Goal: Navigation & Orientation: Understand site structure

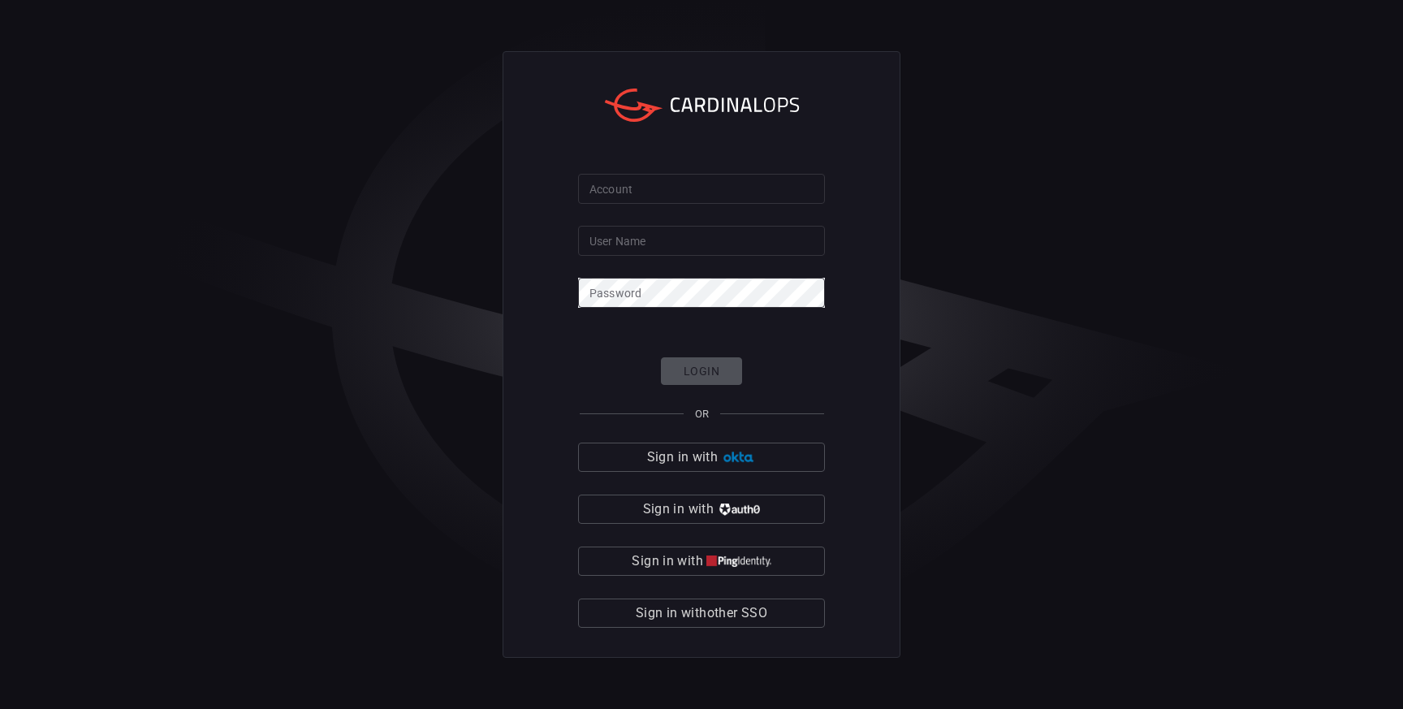
click at [623, 245] on input "User Name" at bounding box center [701, 241] width 247 height 30
click at [607, 189] on input "Account" at bounding box center [701, 189] width 247 height 30
type input "rbc"
click at [655, 245] on input "User Name" at bounding box center [701, 241] width 247 height 30
type input "[PERSON_NAME].[PERSON_NAME]"
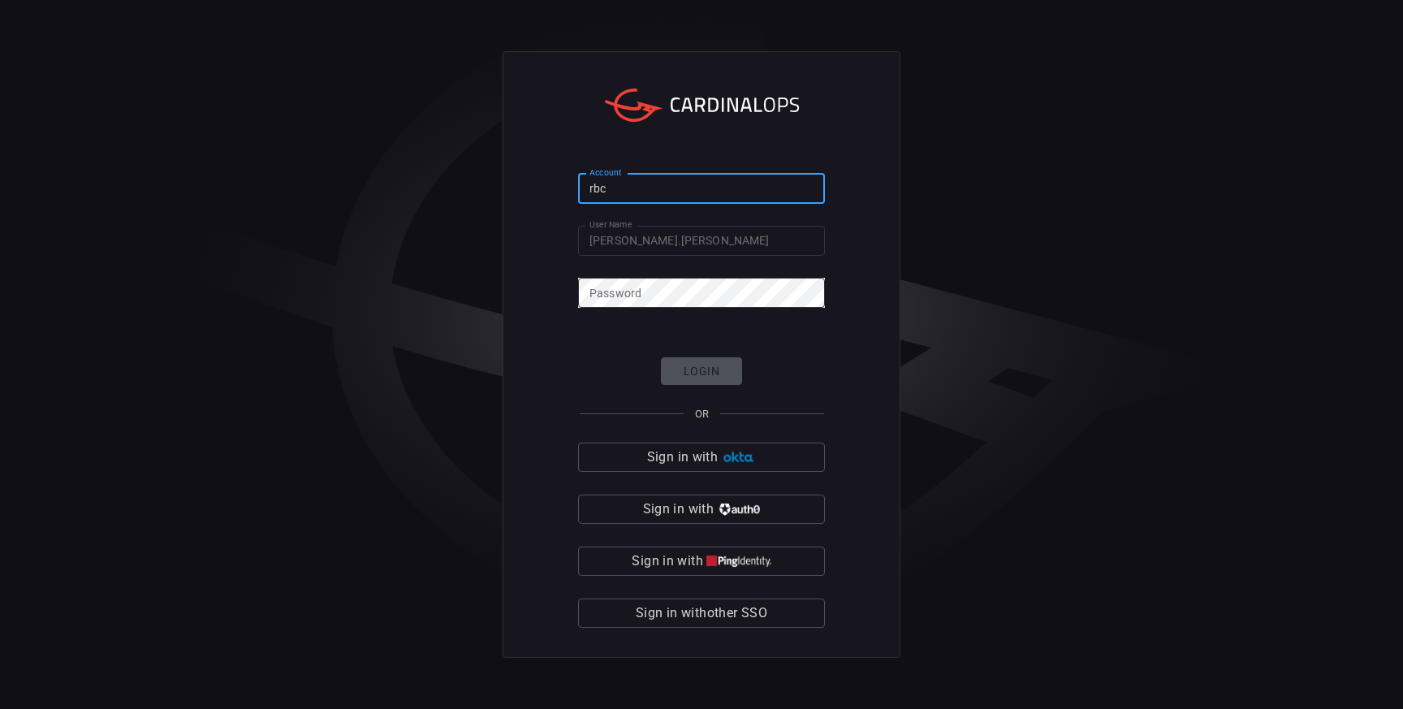
click at [640, 192] on input "rbc" at bounding box center [701, 189] width 247 height 30
paste input "pog0-prod"
type input "pog0-prod"
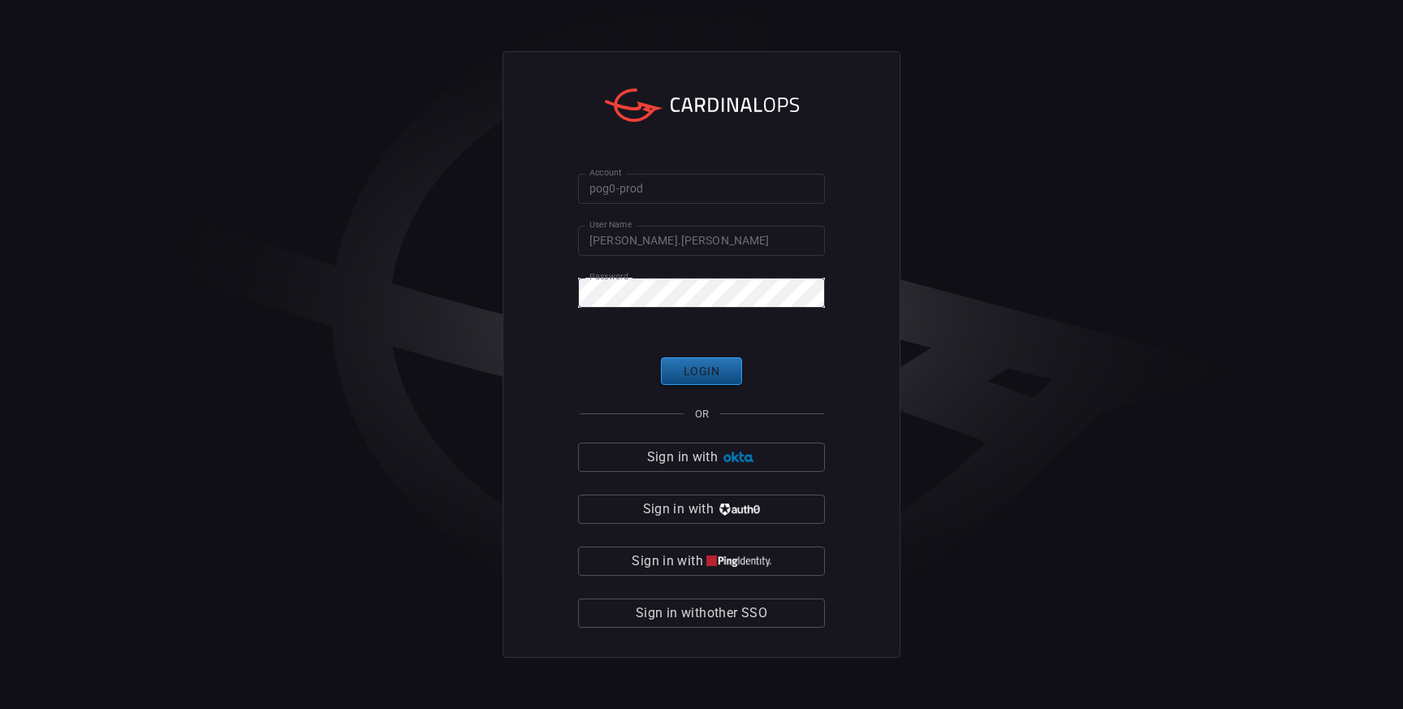
click at [684, 372] on button "Login" at bounding box center [701, 371] width 81 height 28
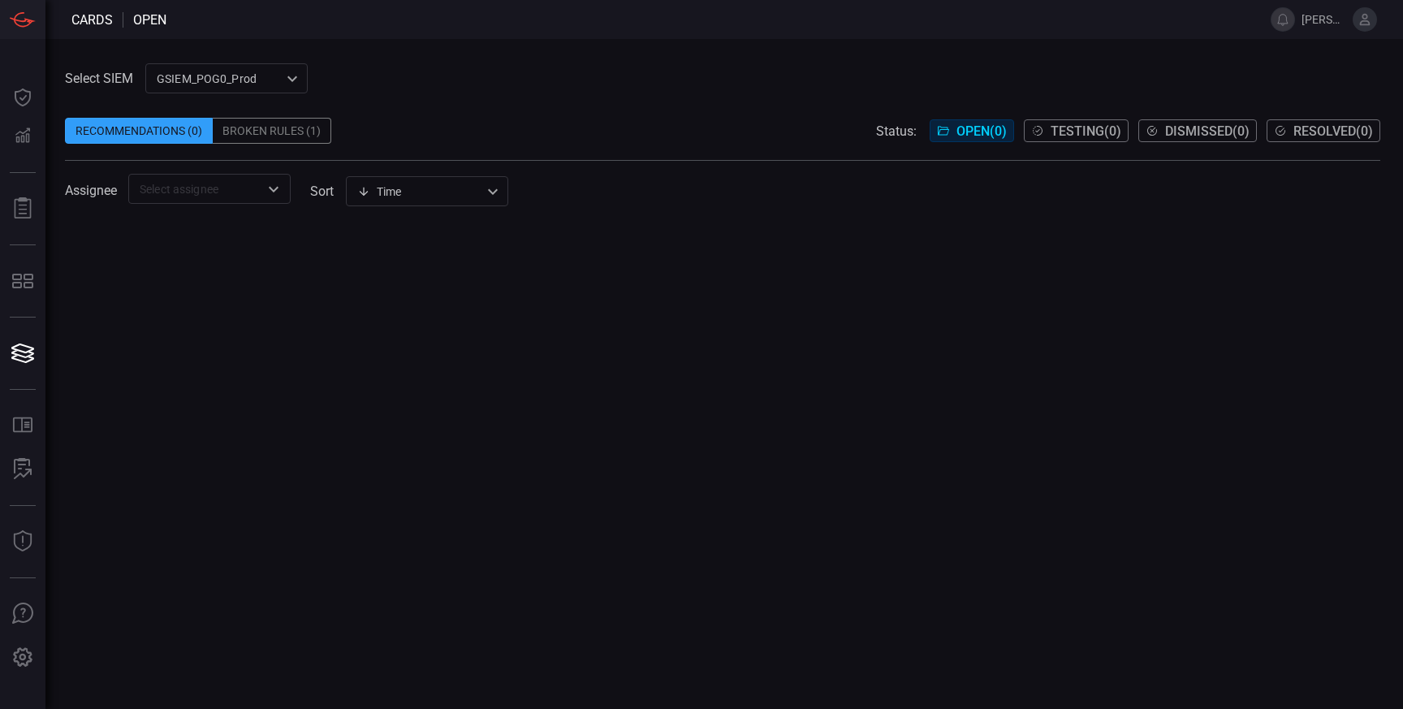
click at [307, 132] on div "Broken Rules (1)" at bounding box center [272, 131] width 119 height 26
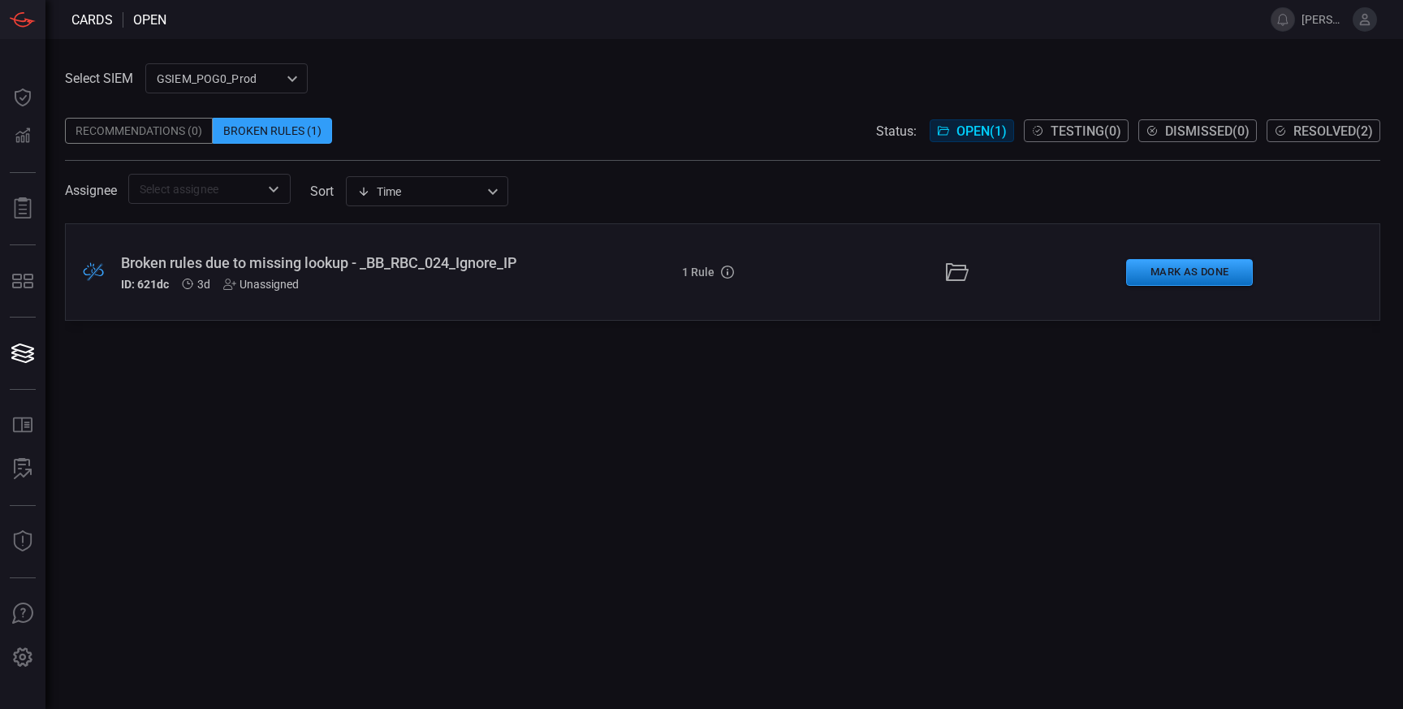
click at [409, 401] on div ".broken_cards_icon_0{fill:#39A4FF;} .broken_cards_icon_1{fill:none;stroke:#1918…" at bounding box center [722, 466] width 1315 height 486
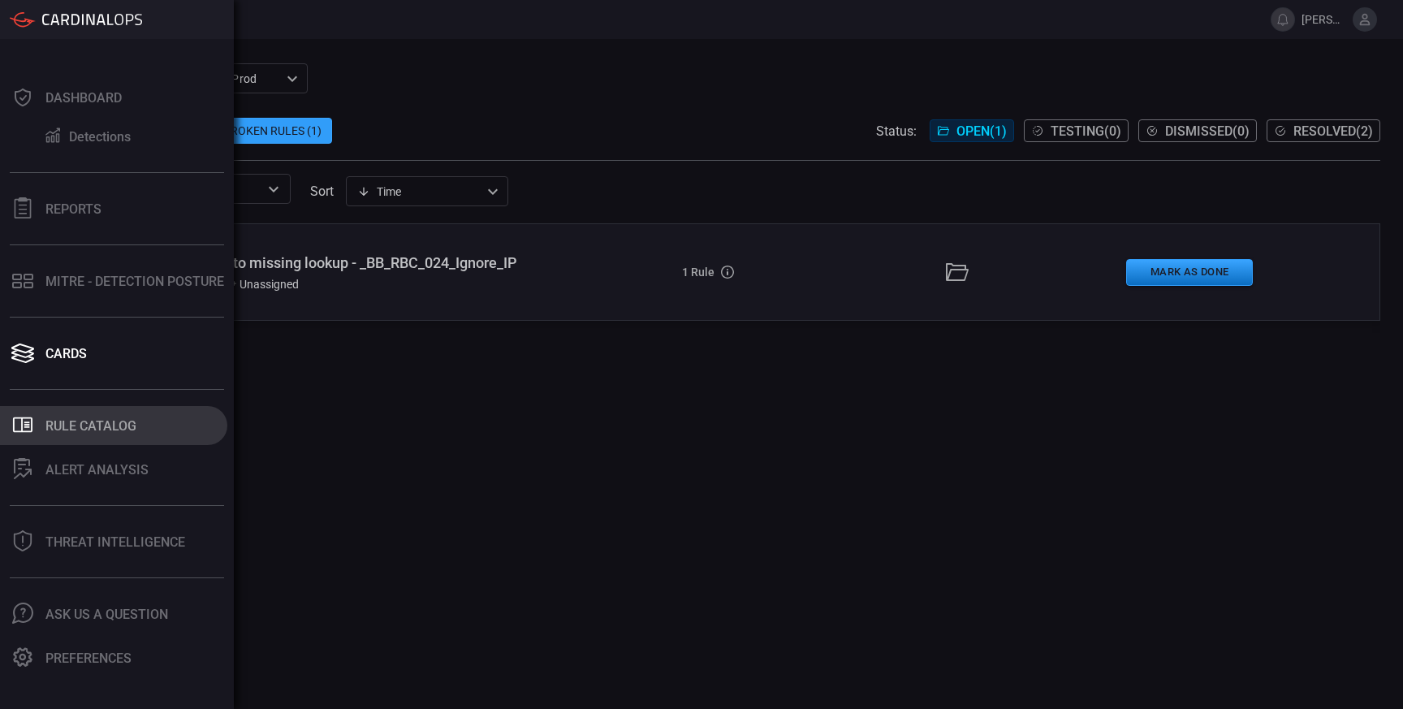
click at [96, 418] on div "Rule Catalog" at bounding box center [90, 425] width 91 height 15
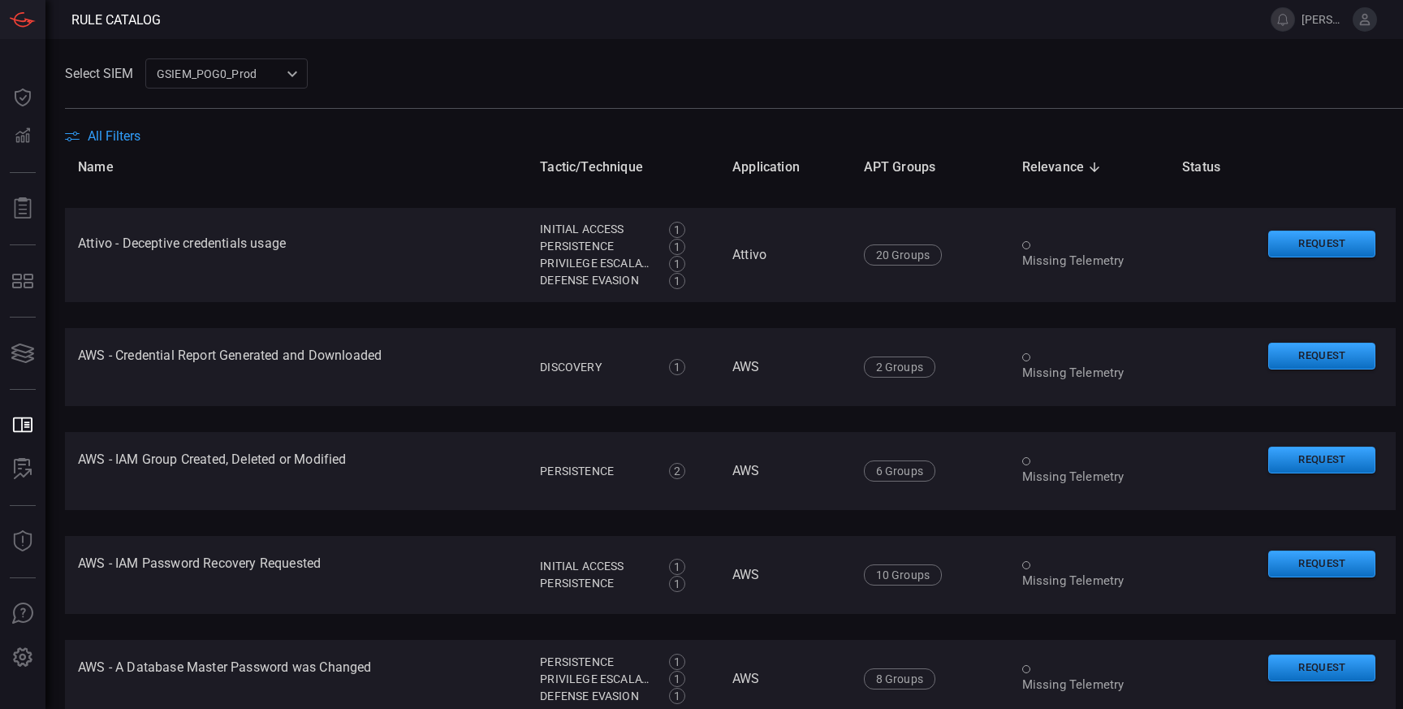
scroll to position [830, 0]
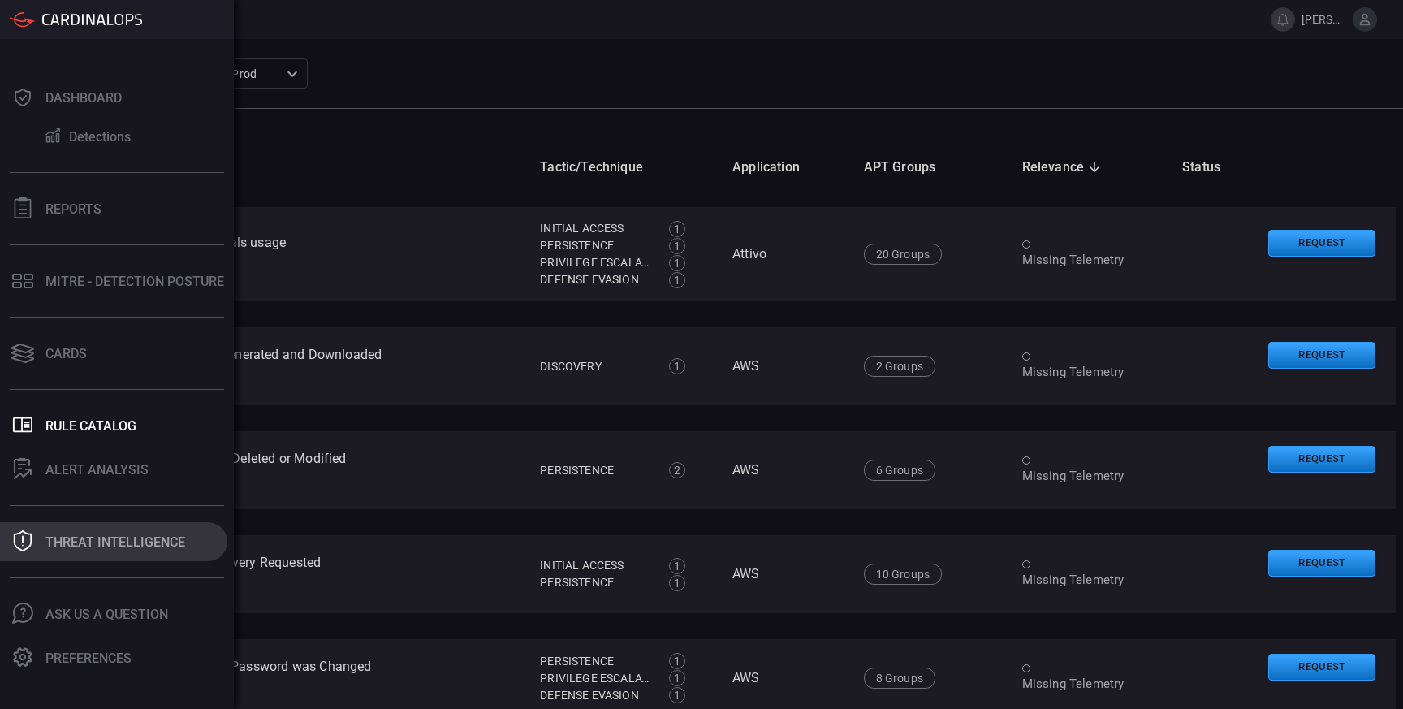
click at [93, 542] on div "Threat Intelligence" at bounding box center [115, 541] width 140 height 15
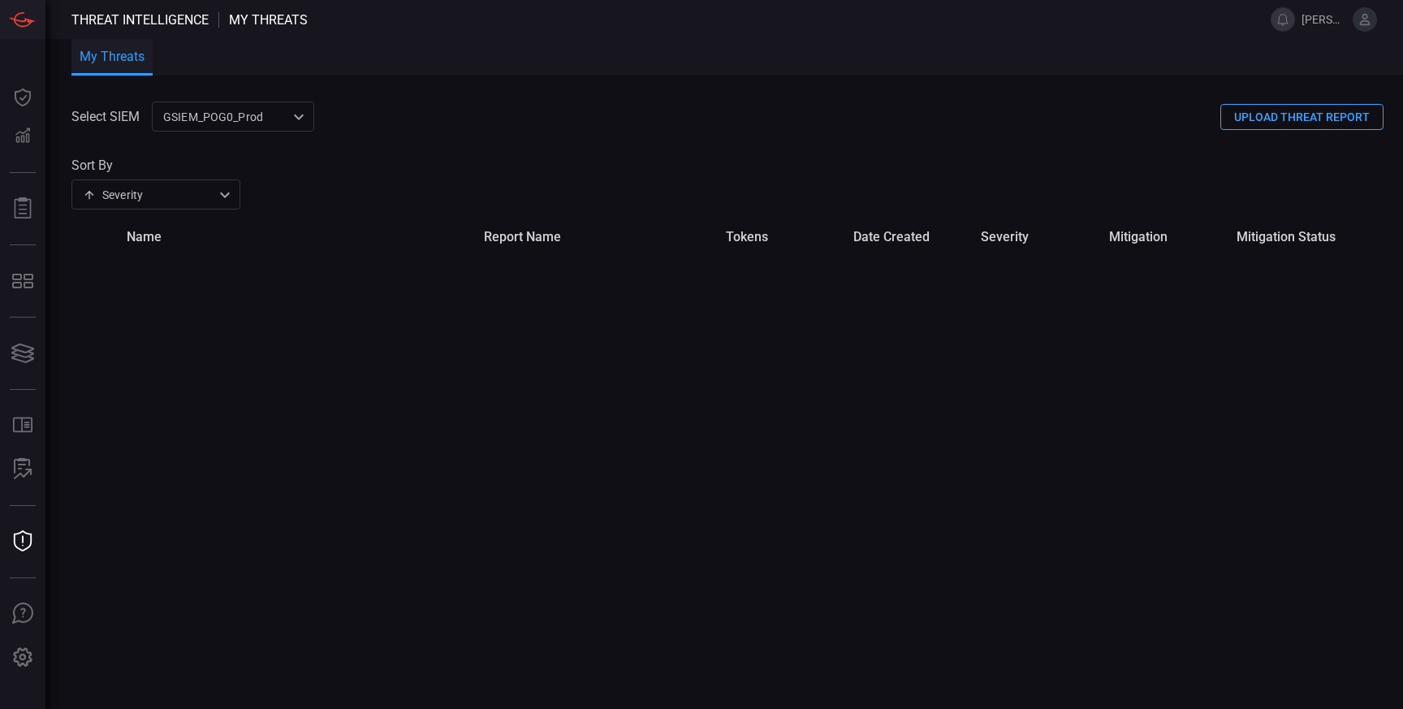
click at [404, 318] on div "Select SIEM GSIEM_POG0_Prod 0311ca00-2277-4bf1-be0d-c3c267188b0f ​ UPLOAD THREA…" at bounding box center [737, 404] width 1332 height 607
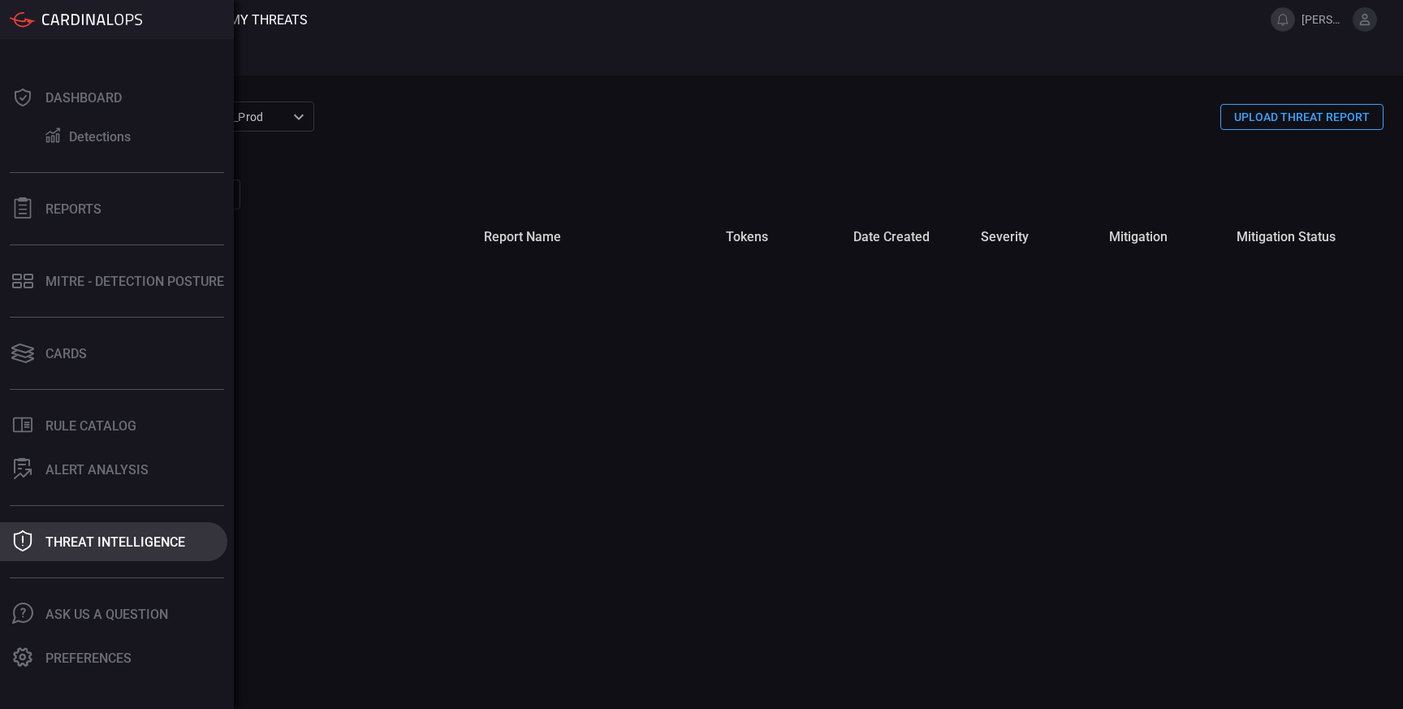
click at [83, 546] on div "Threat Intelligence" at bounding box center [115, 541] width 140 height 15
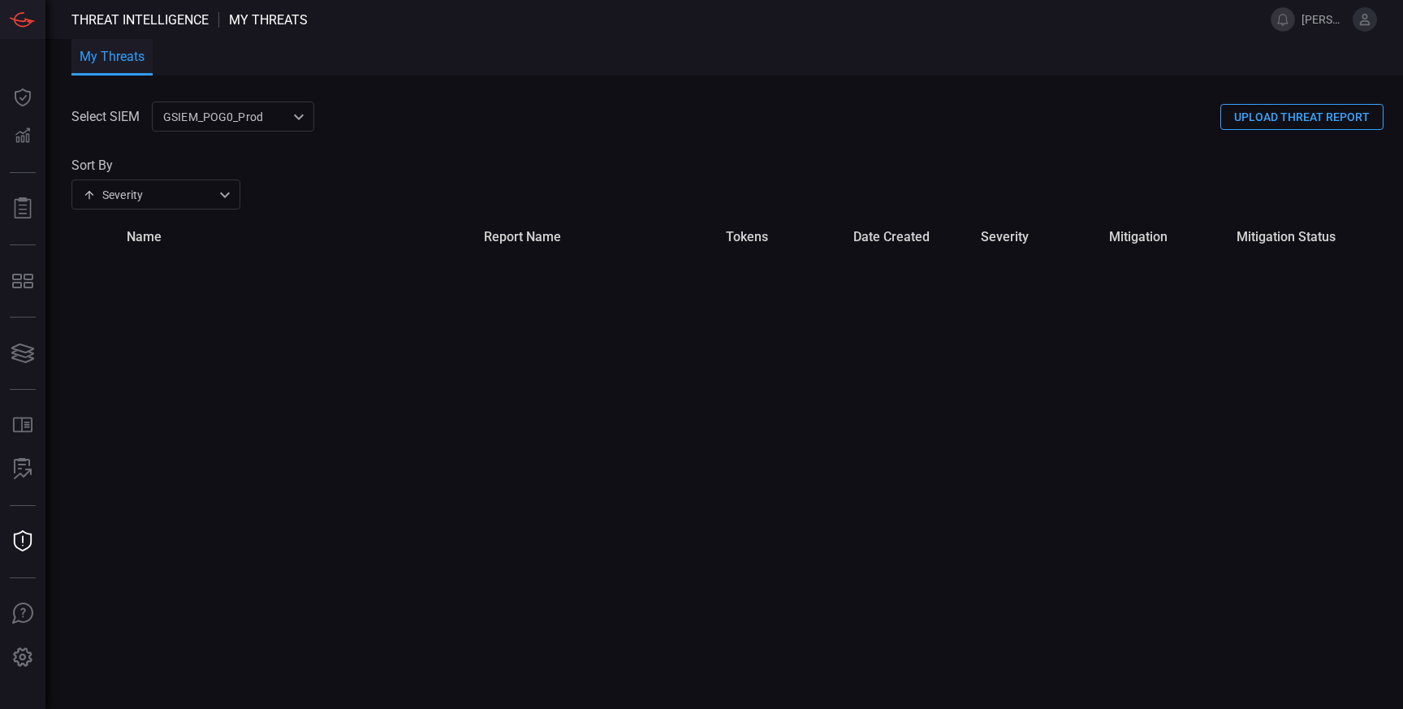
click at [1250, 119] on button "UPLOAD THREAT REPORT" at bounding box center [1301, 117] width 163 height 26
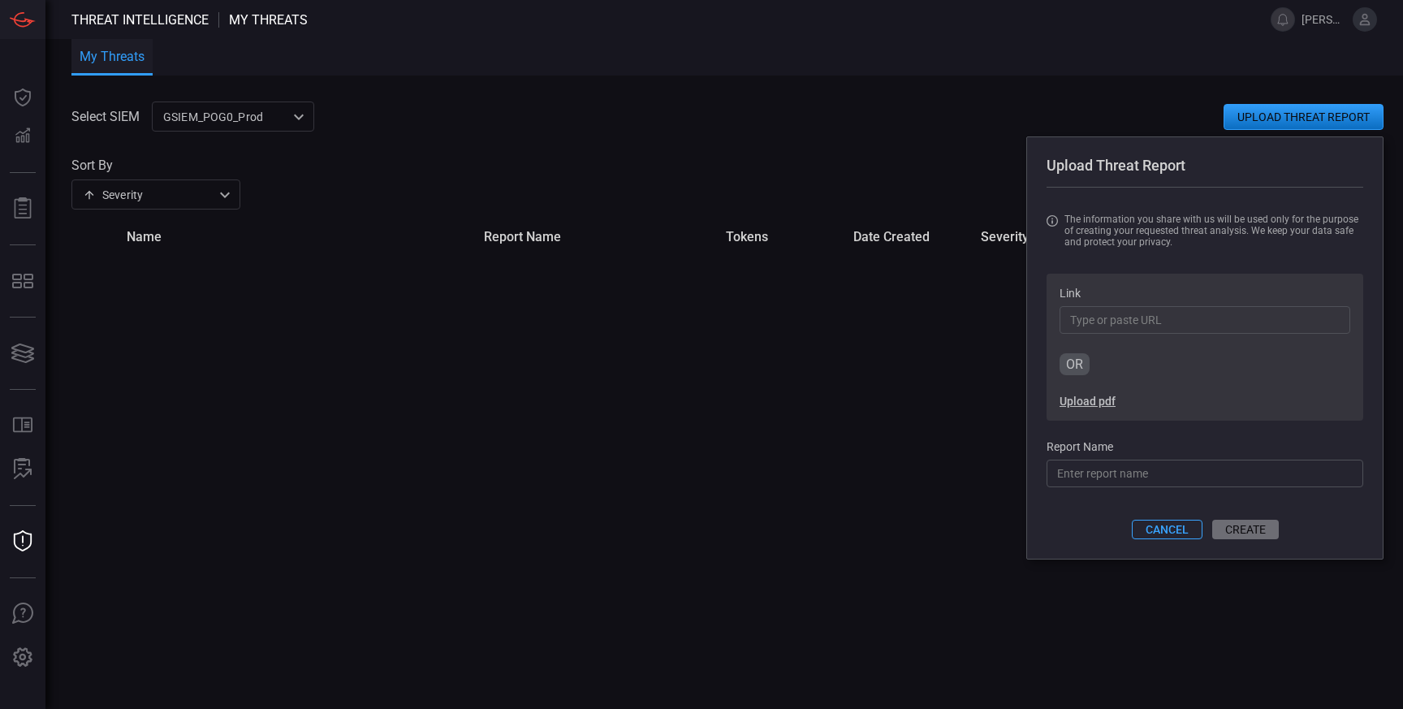
click at [1104, 314] on input "Link" at bounding box center [1205, 320] width 291 height 28
click at [1099, 479] on input "Report Name" at bounding box center [1205, 474] width 317 height 28
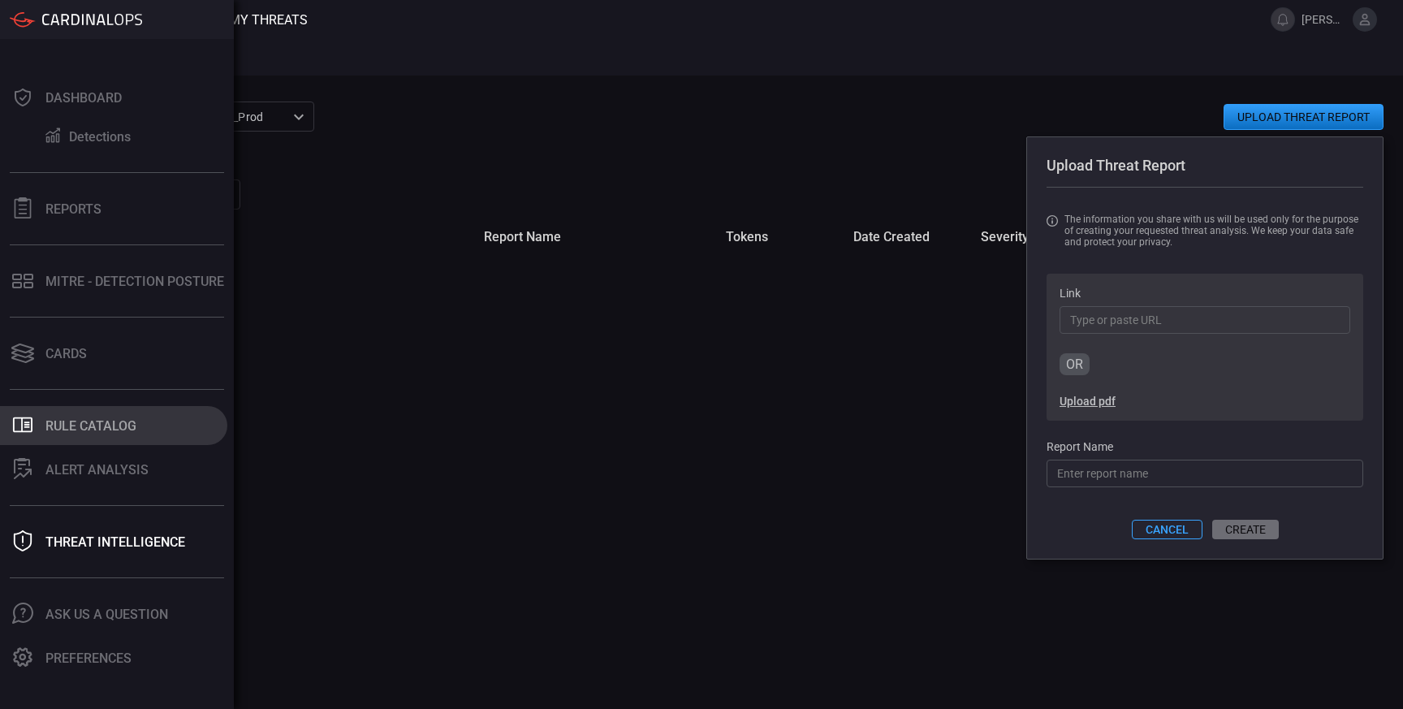
click at [84, 435] on button ".st0_rule_catalog_icon{fill: currentColor;} Rule Catalog" at bounding box center [113, 425] width 227 height 39
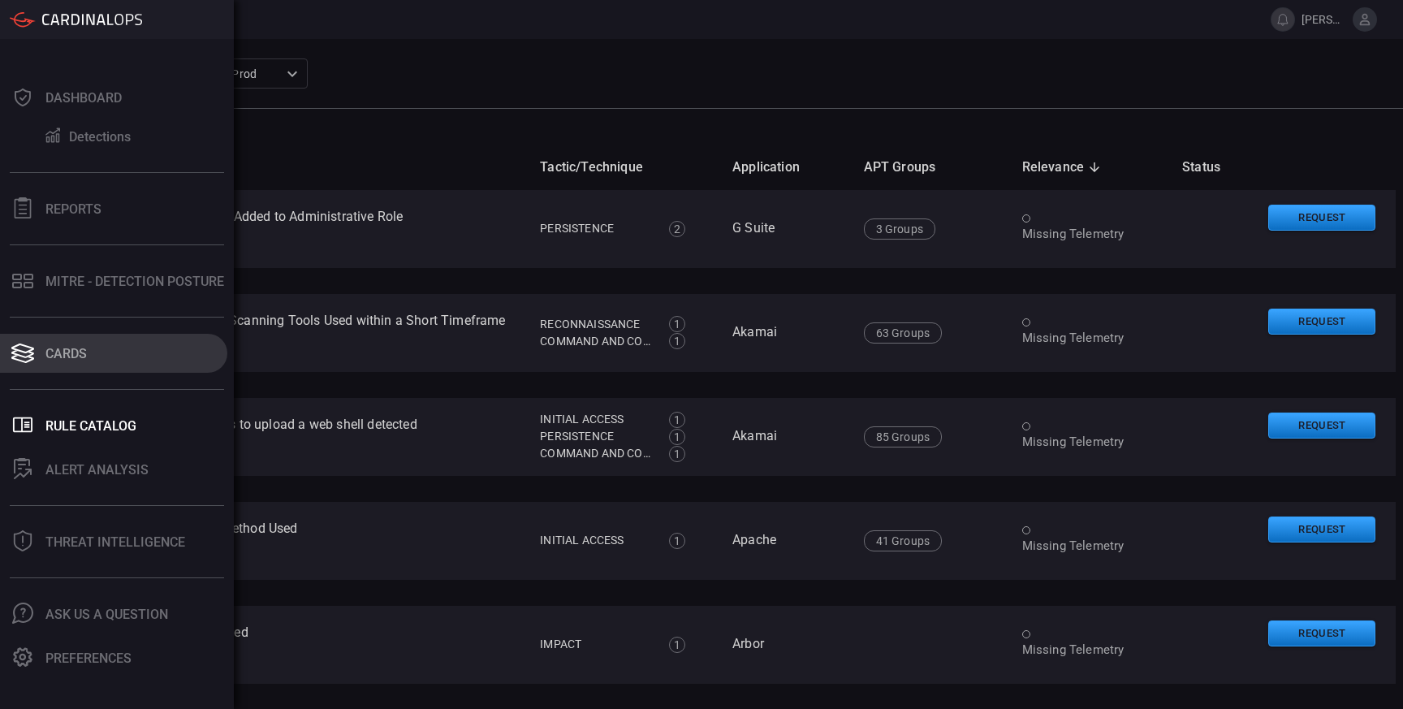
click at [71, 364] on button "Cards" at bounding box center [113, 353] width 227 height 39
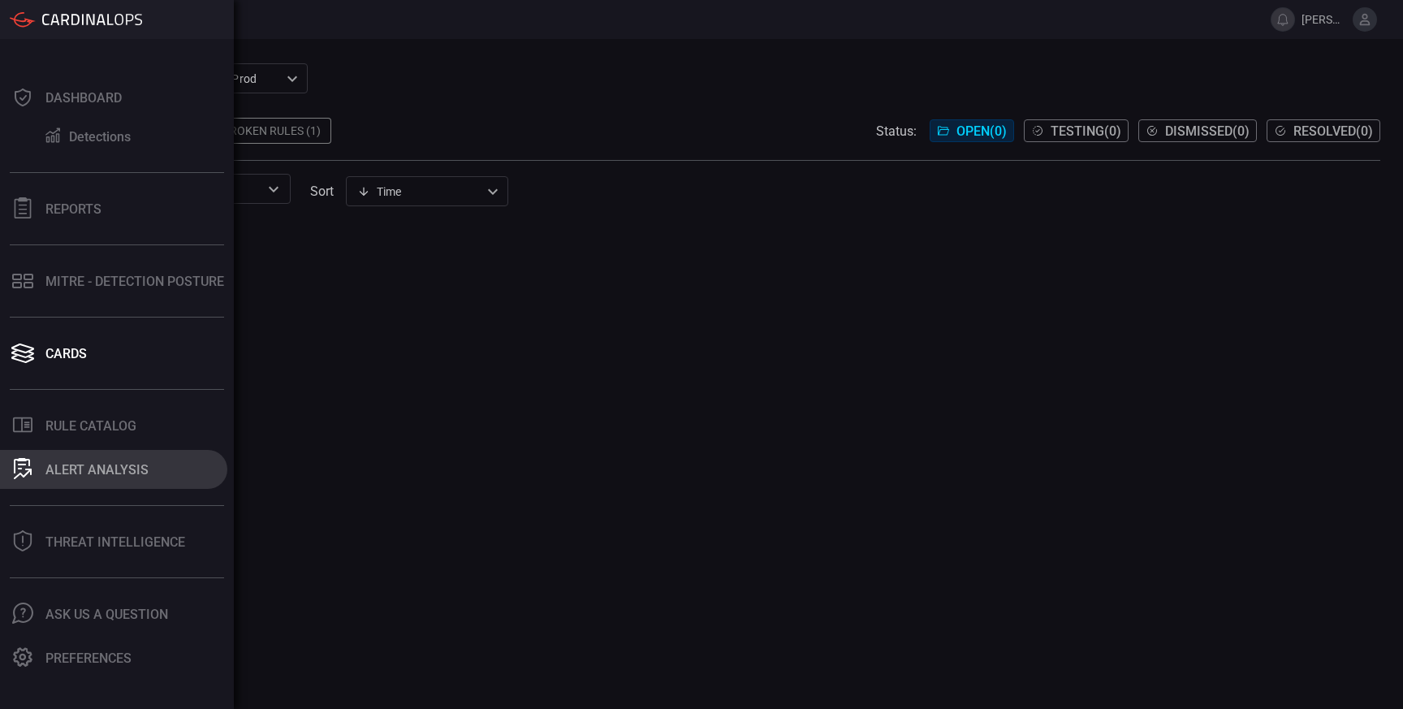
click at [79, 477] on div "ALERT ANALYSIS" at bounding box center [96, 469] width 103 height 15
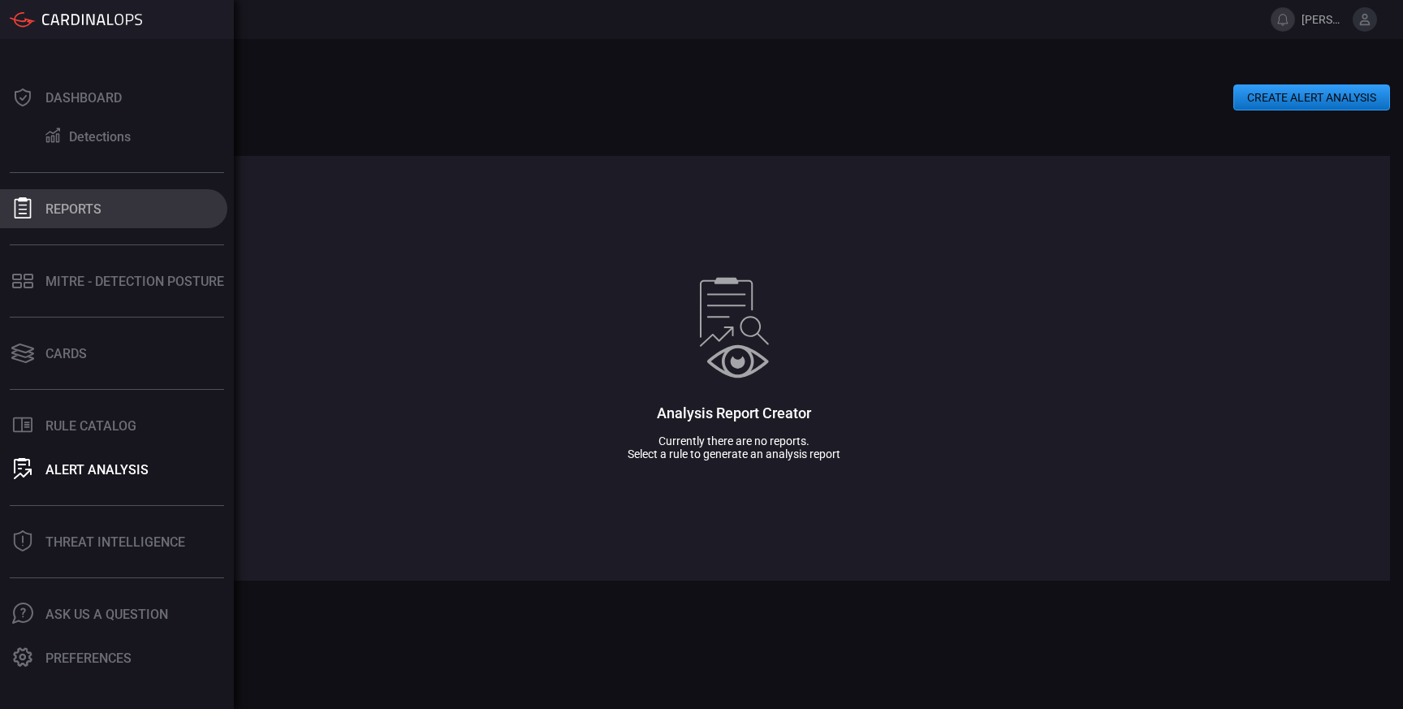
click at [69, 209] on div "Reports" at bounding box center [73, 208] width 56 height 15
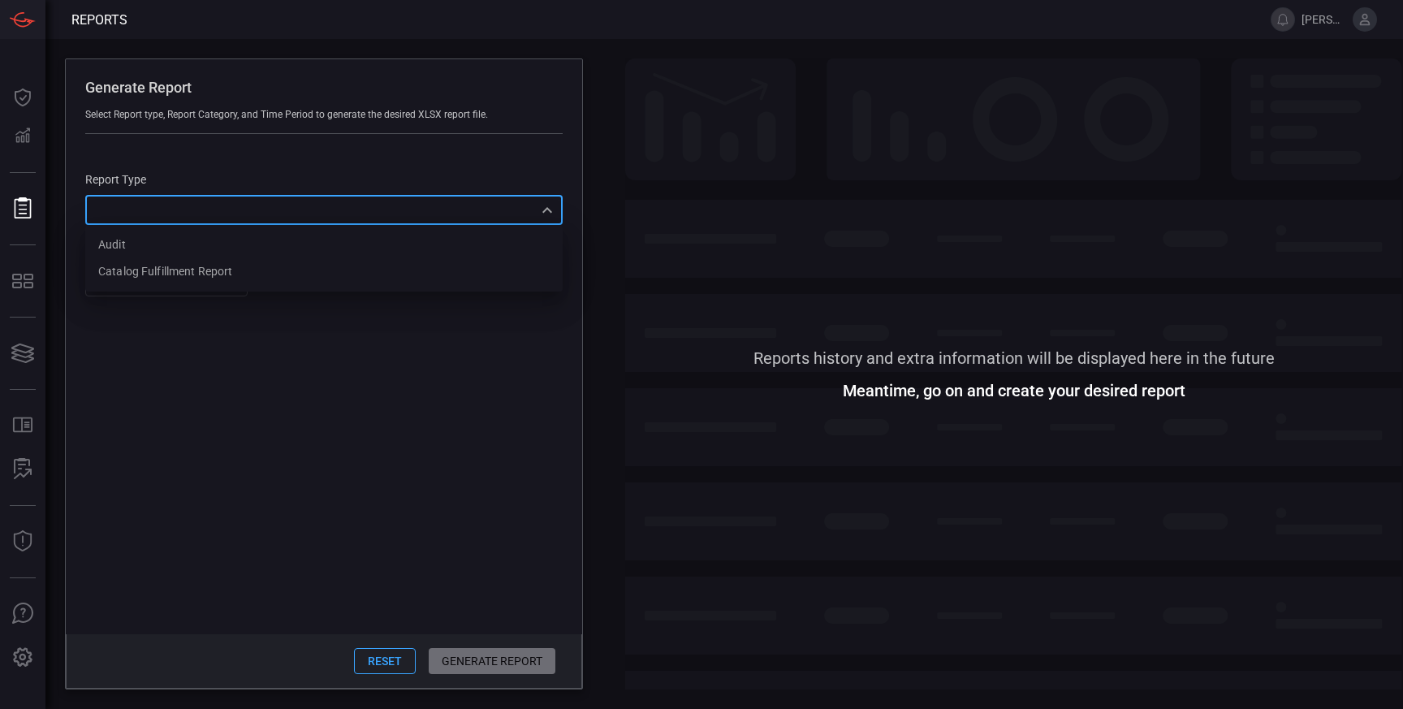
click at [307, 216] on div "​ Audit Catalog fulfillment report ​" at bounding box center [323, 210] width 477 height 30
click at [216, 274] on div "Catalog fulfillment report" at bounding box center [165, 271] width 134 height 17
type input "CatalogReport"
click at [466, 663] on button "Generate Report" at bounding box center [491, 661] width 128 height 26
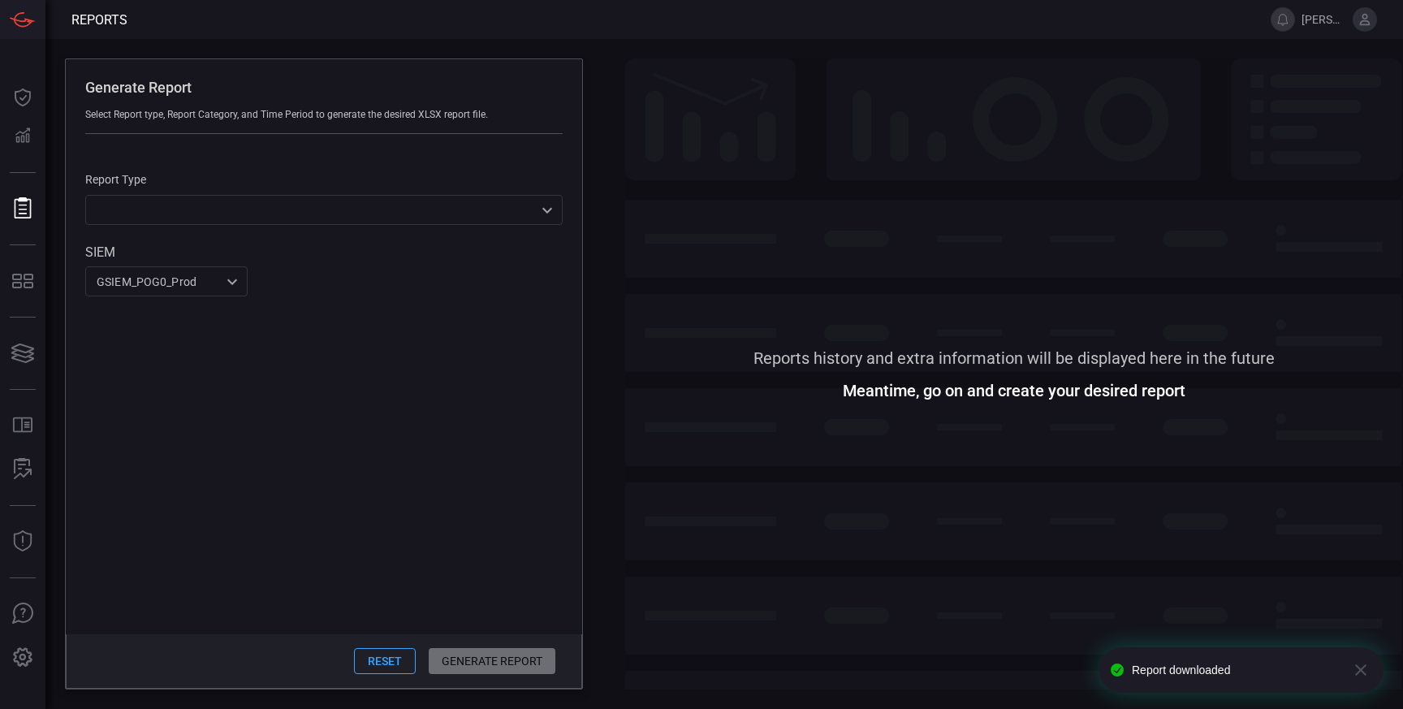
click at [663, 96] on span at bounding box center [1014, 204] width 778 height 293
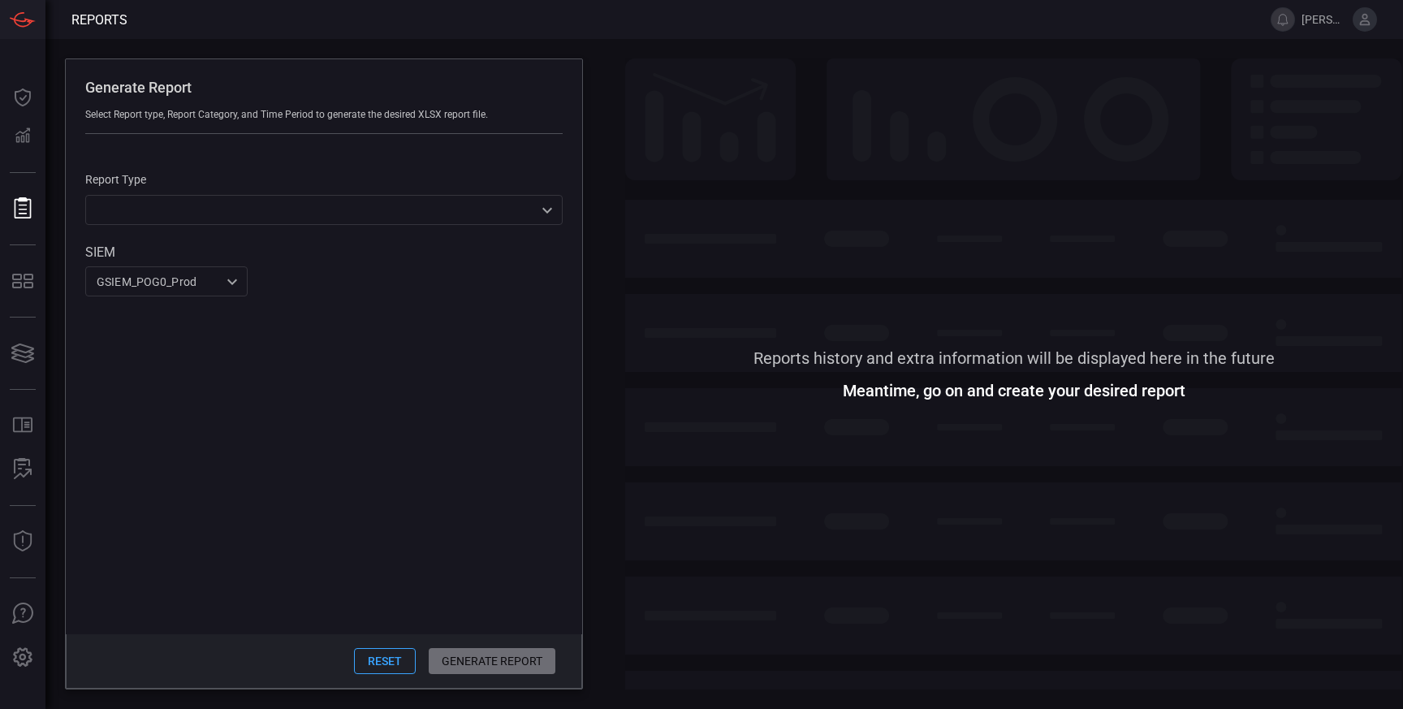
click at [664, 93] on span at bounding box center [1014, 204] width 778 height 293
click at [706, 163] on span at bounding box center [1014, 204] width 778 height 293
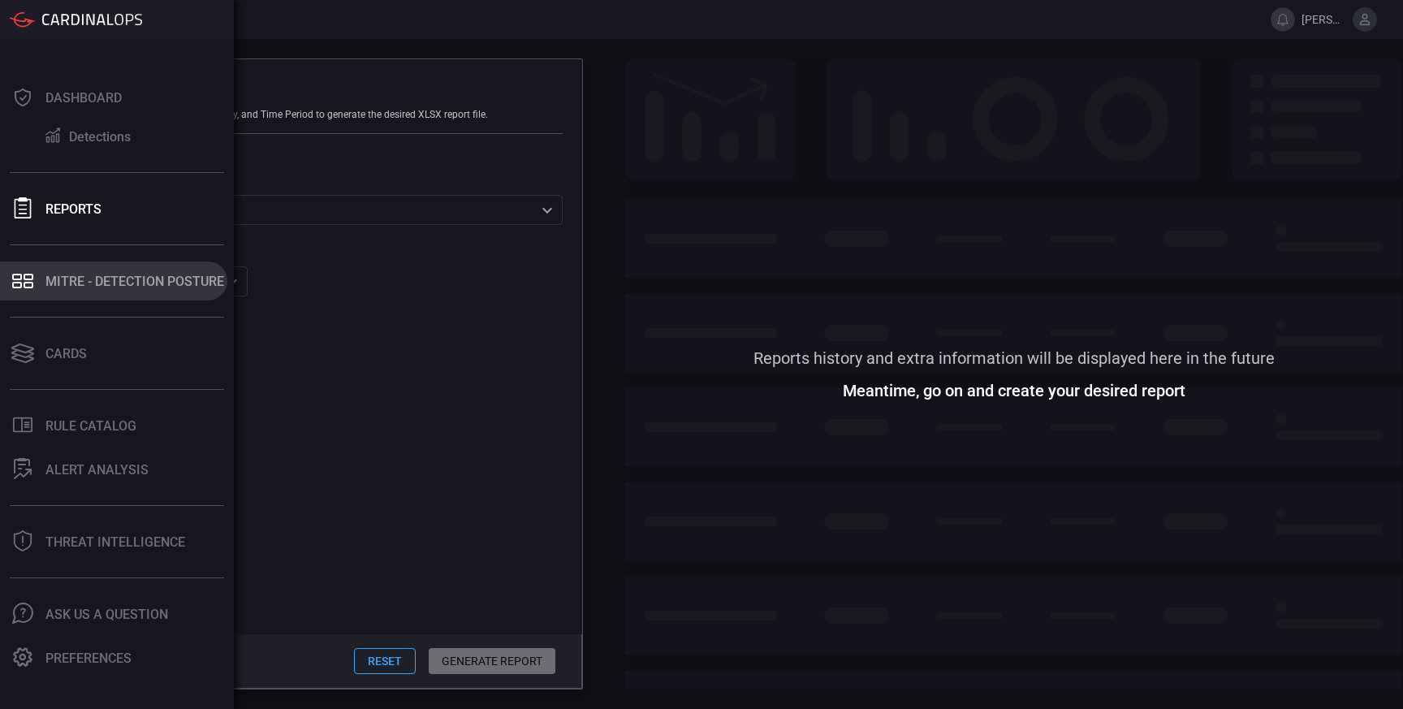
click at [96, 290] on button "MITRE - Detection Posture" at bounding box center [113, 280] width 227 height 39
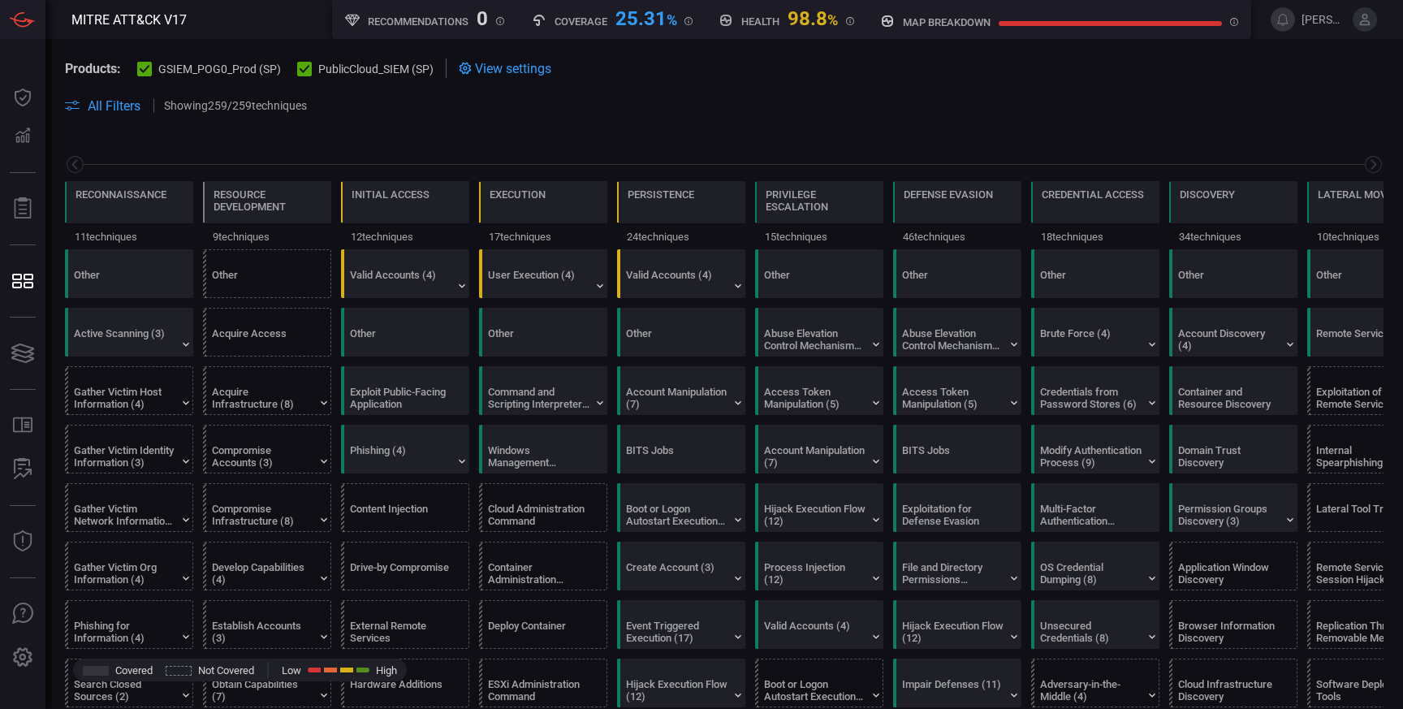
scroll to position [0, 213]
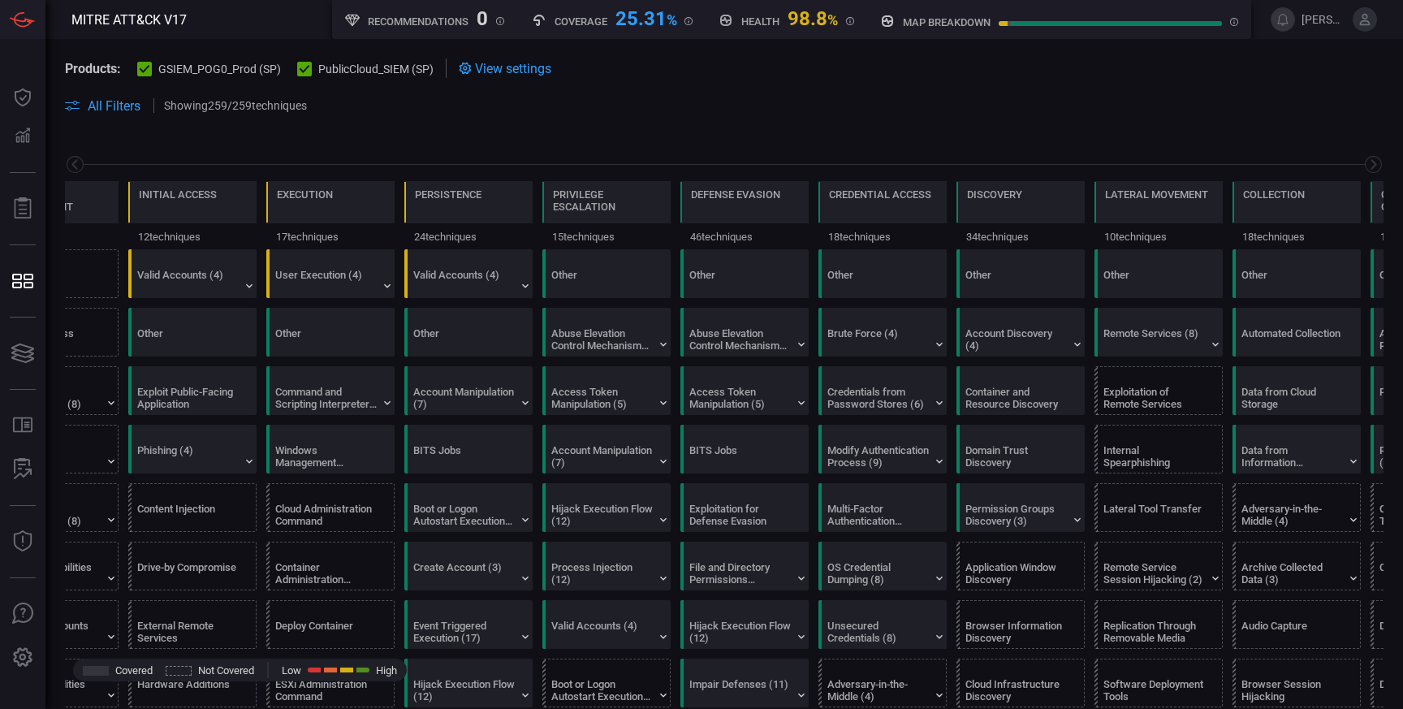
click at [543, 66] on span "View settings" at bounding box center [513, 68] width 76 height 15
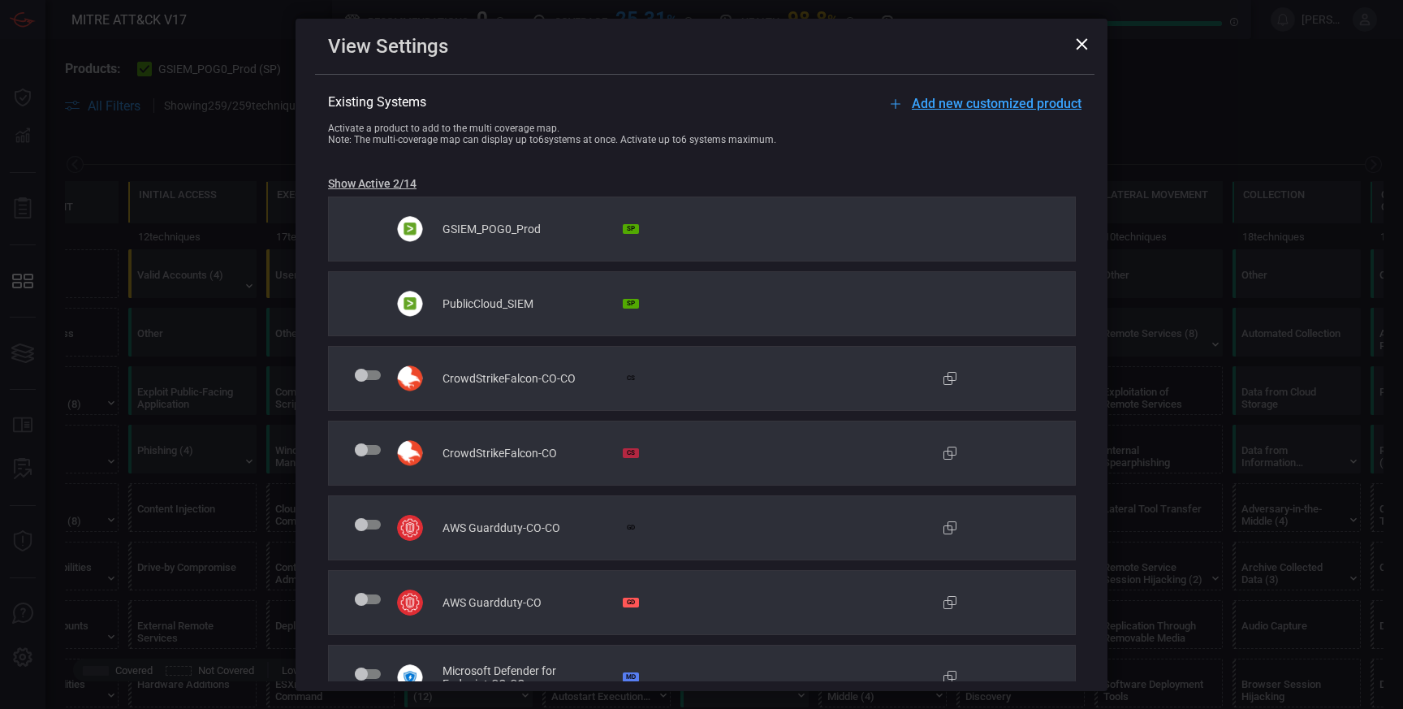
click at [1085, 40] on icon at bounding box center [1082, 43] width 11 height 11
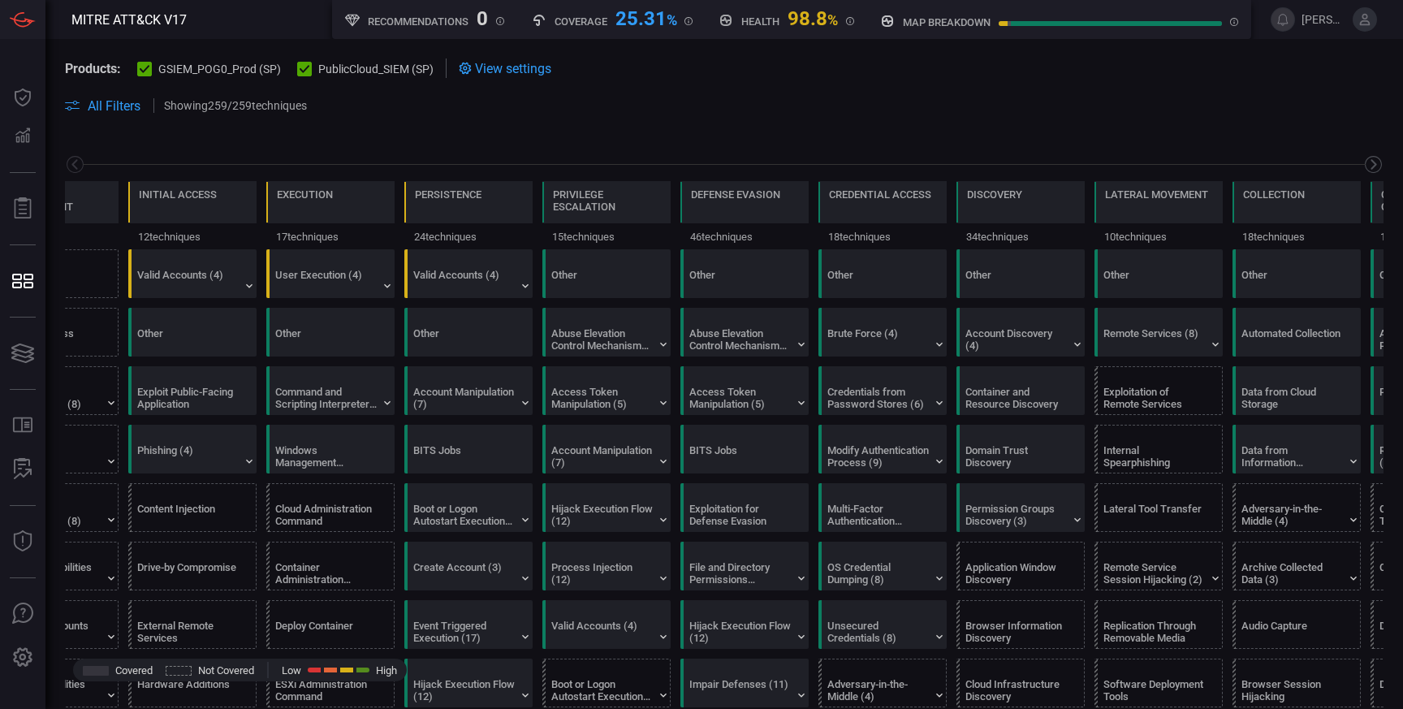
click at [1376, 162] on icon at bounding box center [1373, 164] width 20 height 20
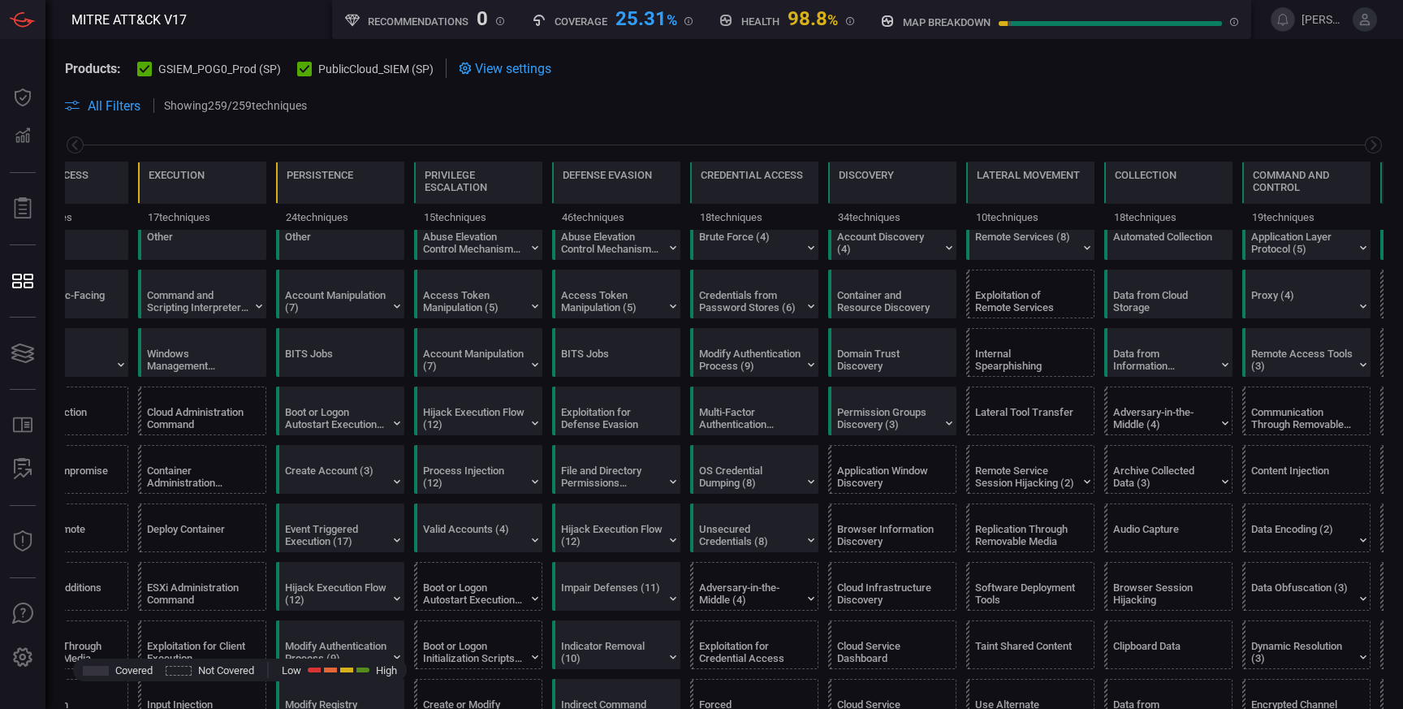
scroll to position [99, 0]
click at [576, 416] on div "Exploitation for Defense Evasion" at bounding box center [611, 416] width 101 height 24
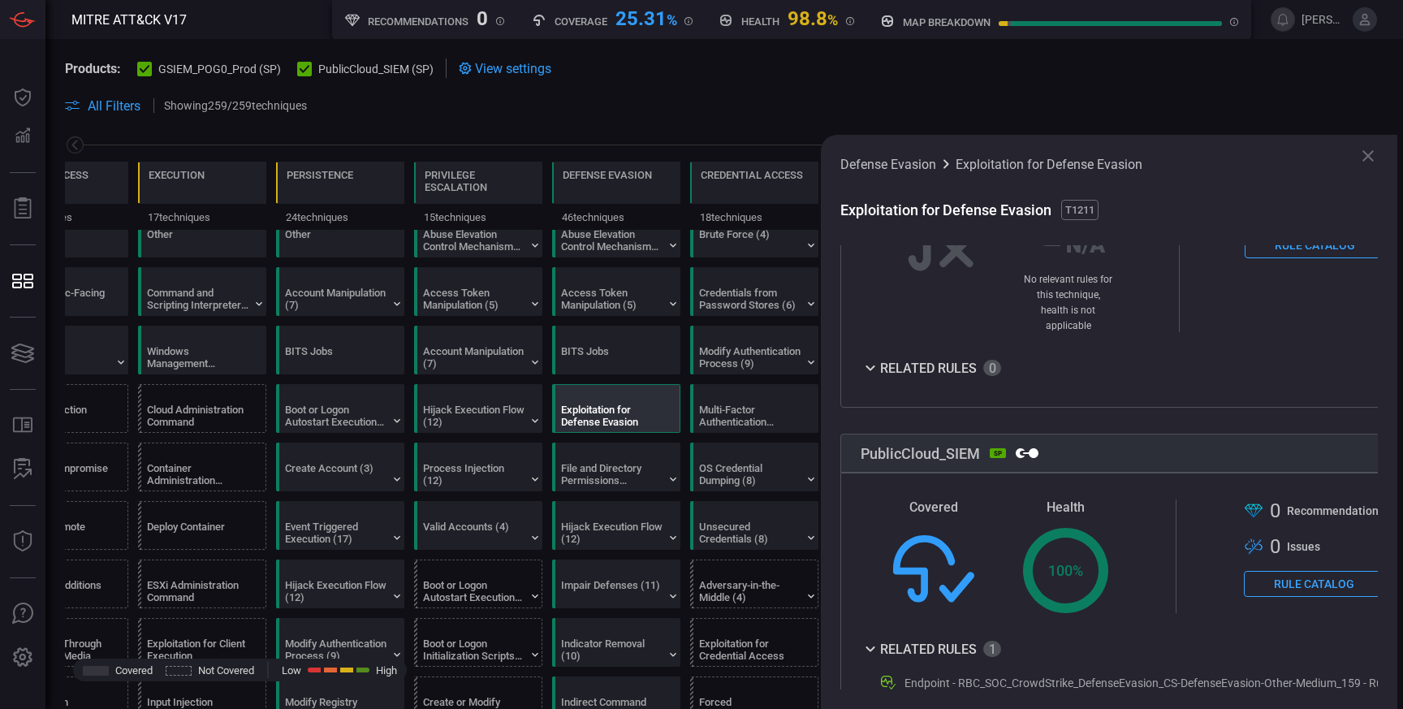
scroll to position [464, 0]
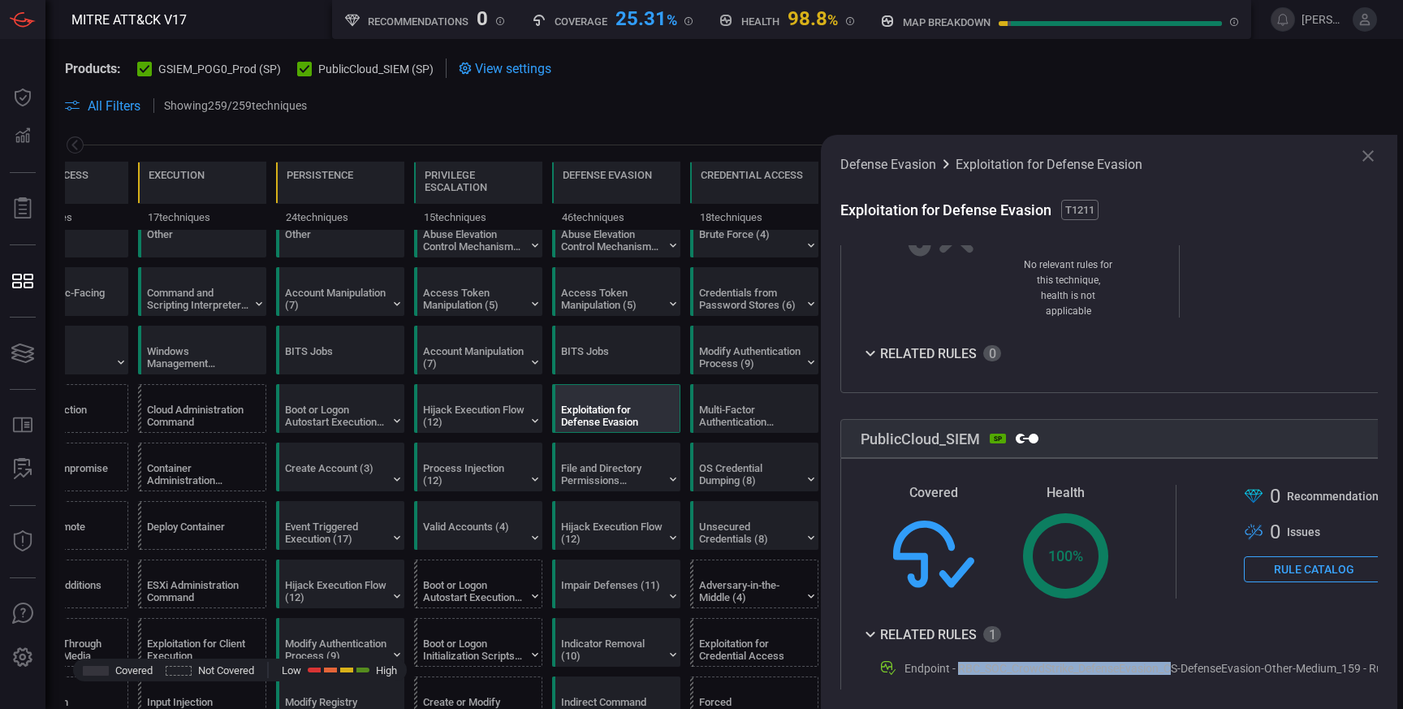
drag, startPoint x: 957, startPoint y: 654, endPoint x: 1175, endPoint y: 649, distance: 217.7
click at [1175, 662] on div "Endpoint - RBC_SOC_CrowdStrike_DefenseEvasion_CS-DefenseEvasion-Other-Medium_15…" at bounding box center [1147, 668] width 486 height 13
click at [1015, 662] on div "Endpoint - RBC_SOC_CrowdStrike_DefenseEvasion_CS-DefenseEvasion-Other-Medium_15…" at bounding box center [1147, 668] width 486 height 13
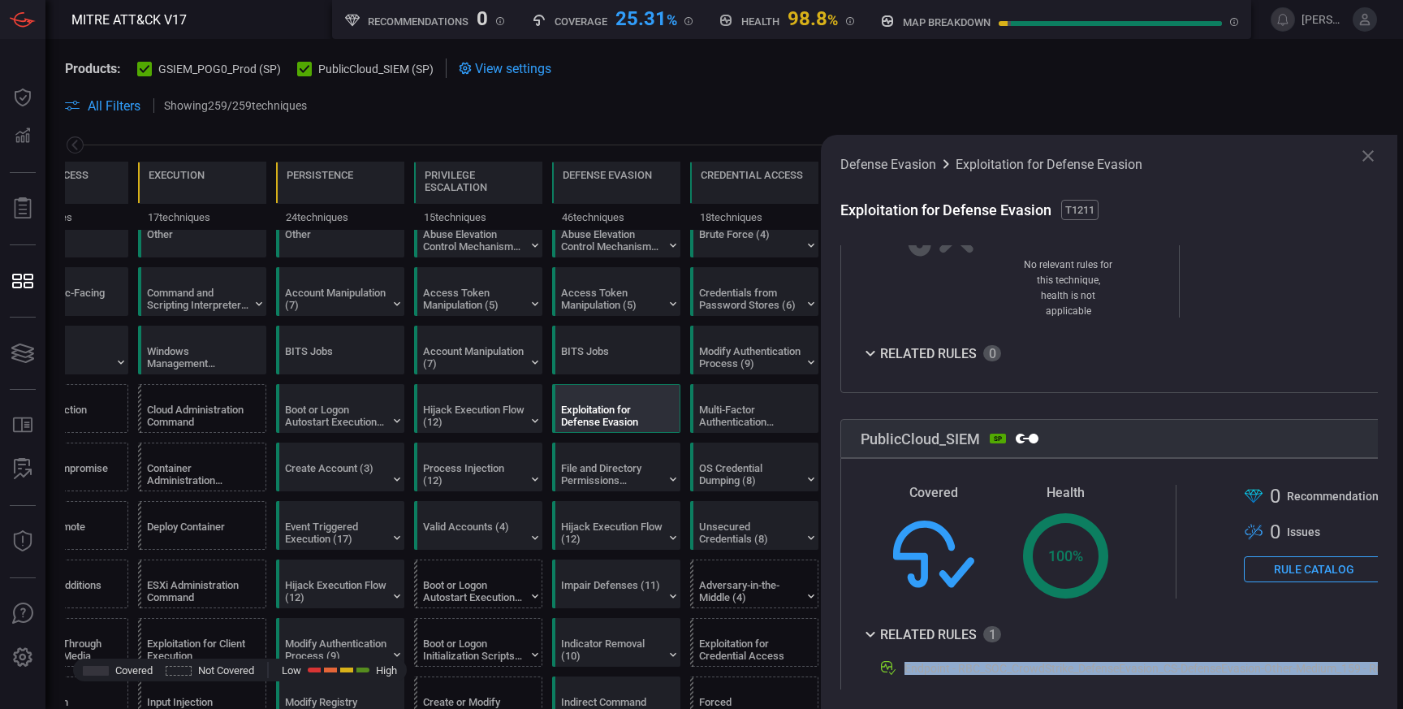
click at [1371, 157] on icon at bounding box center [1367, 155] width 19 height 19
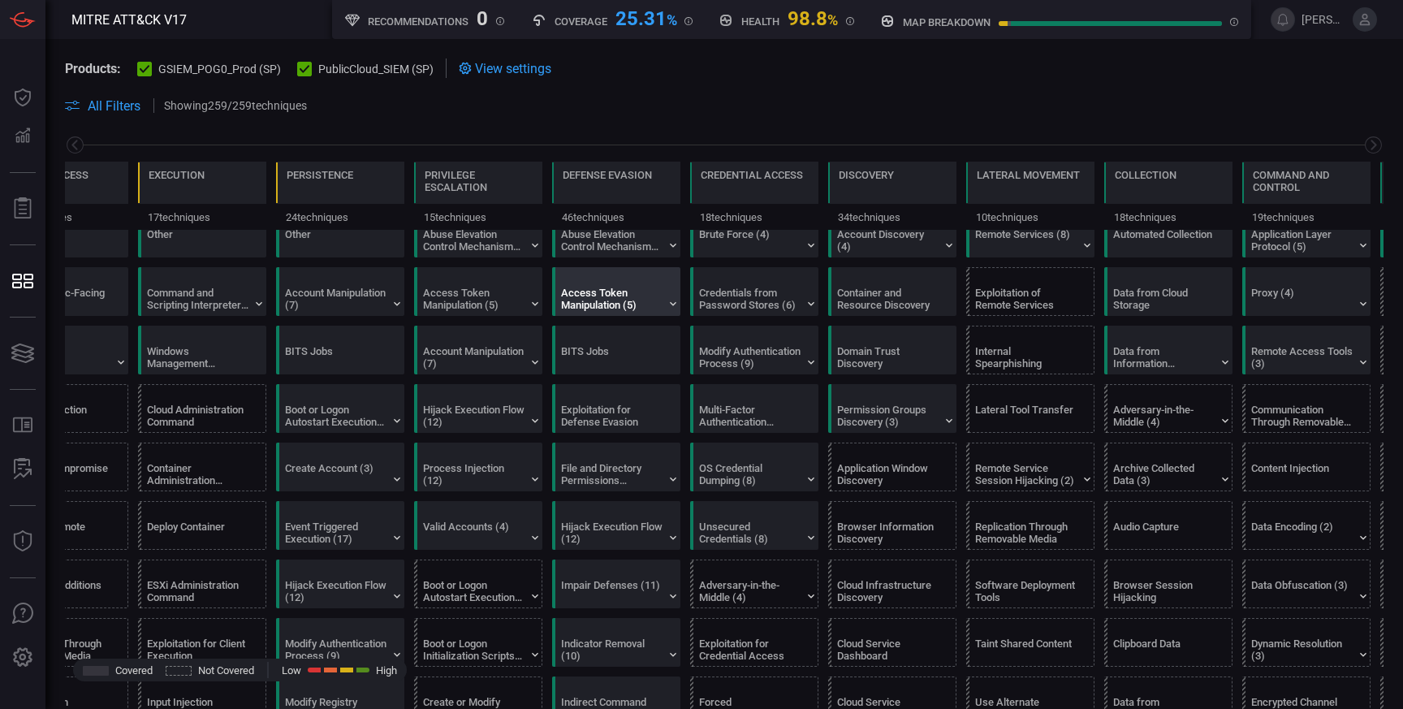
scroll to position [0, 0]
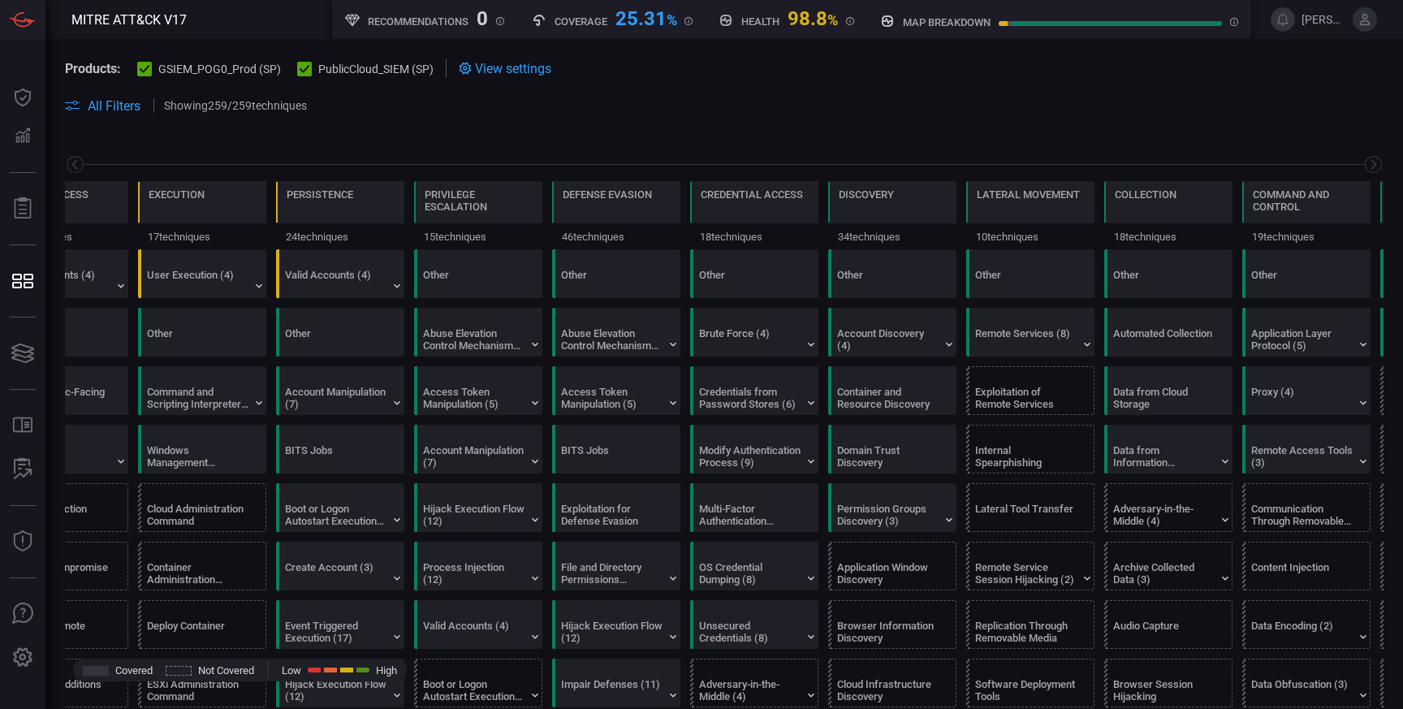
click at [118, 105] on span "All Filters" at bounding box center [114, 105] width 53 height 15
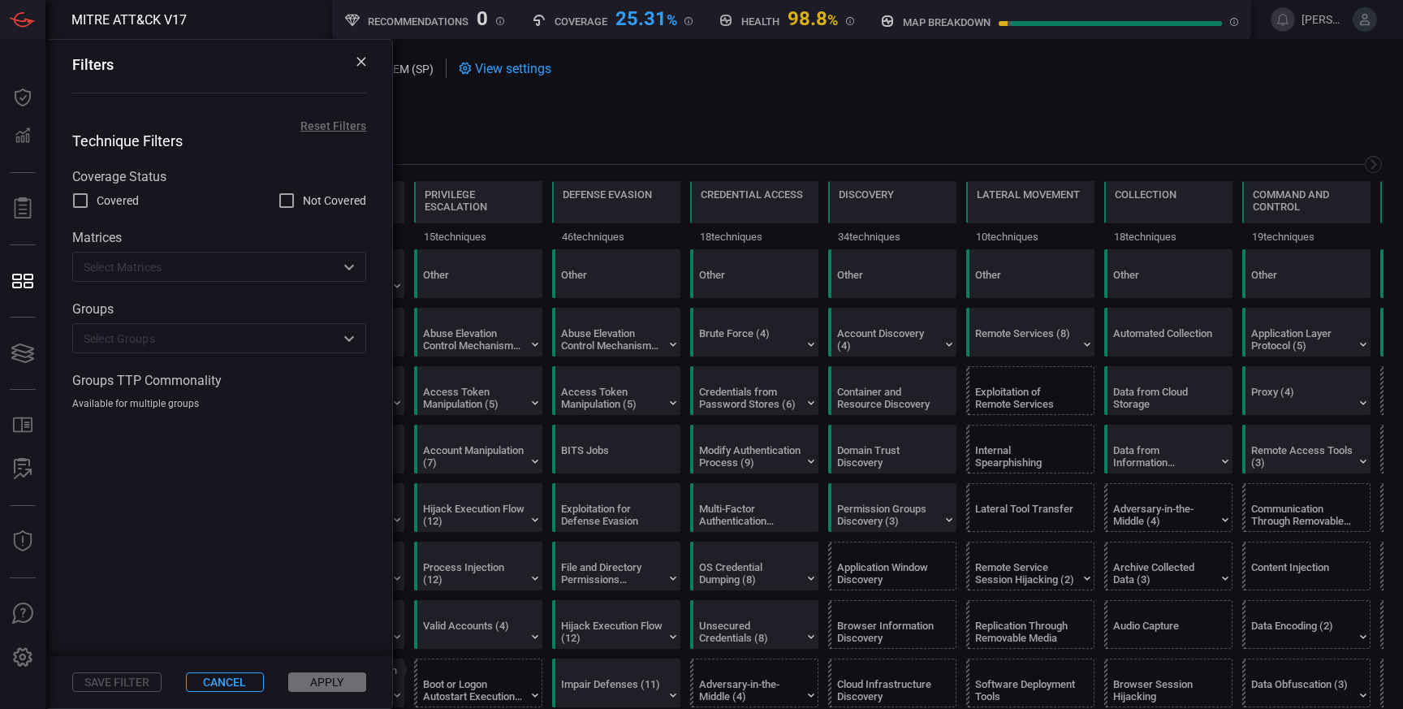
click at [456, 128] on span at bounding box center [724, 124] width 1319 height 19
click at [359, 62] on icon at bounding box center [361, 62] width 10 height 10
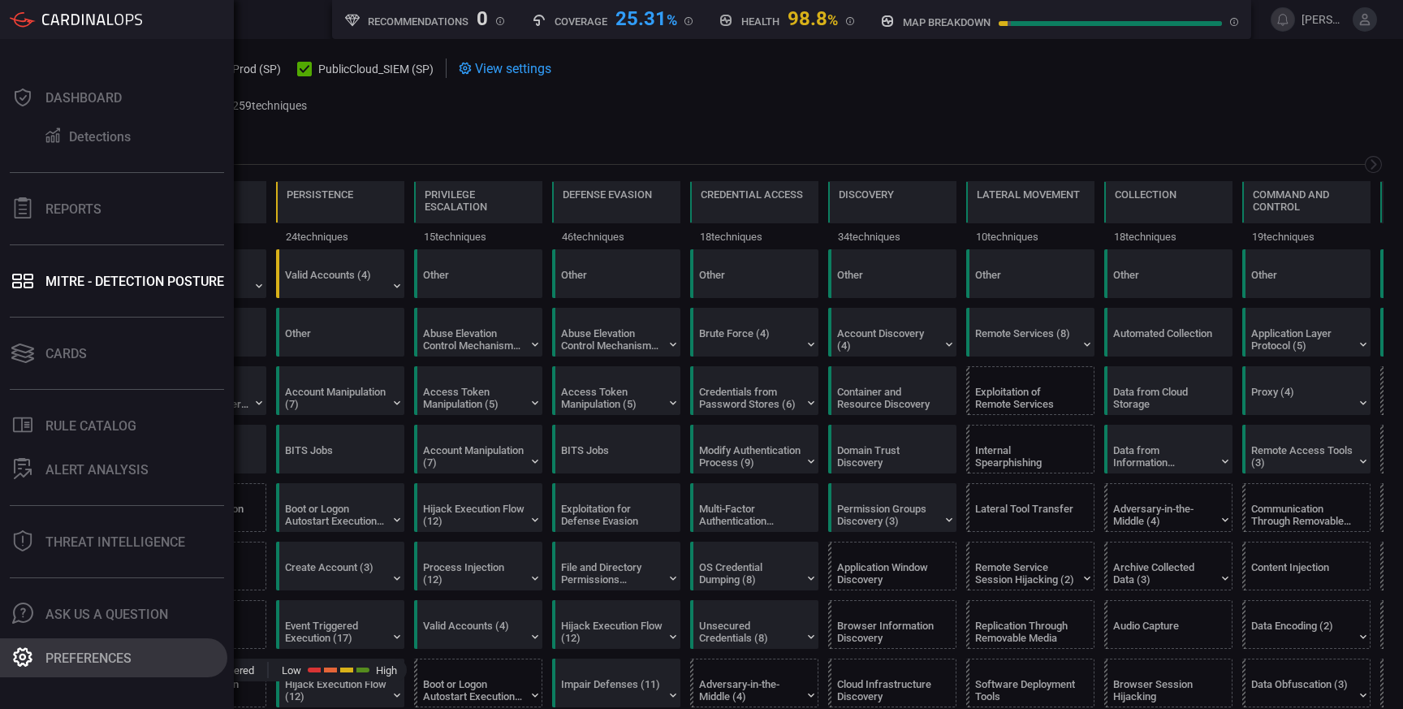
click at [82, 654] on div "Preferences" at bounding box center [88, 657] width 86 height 15
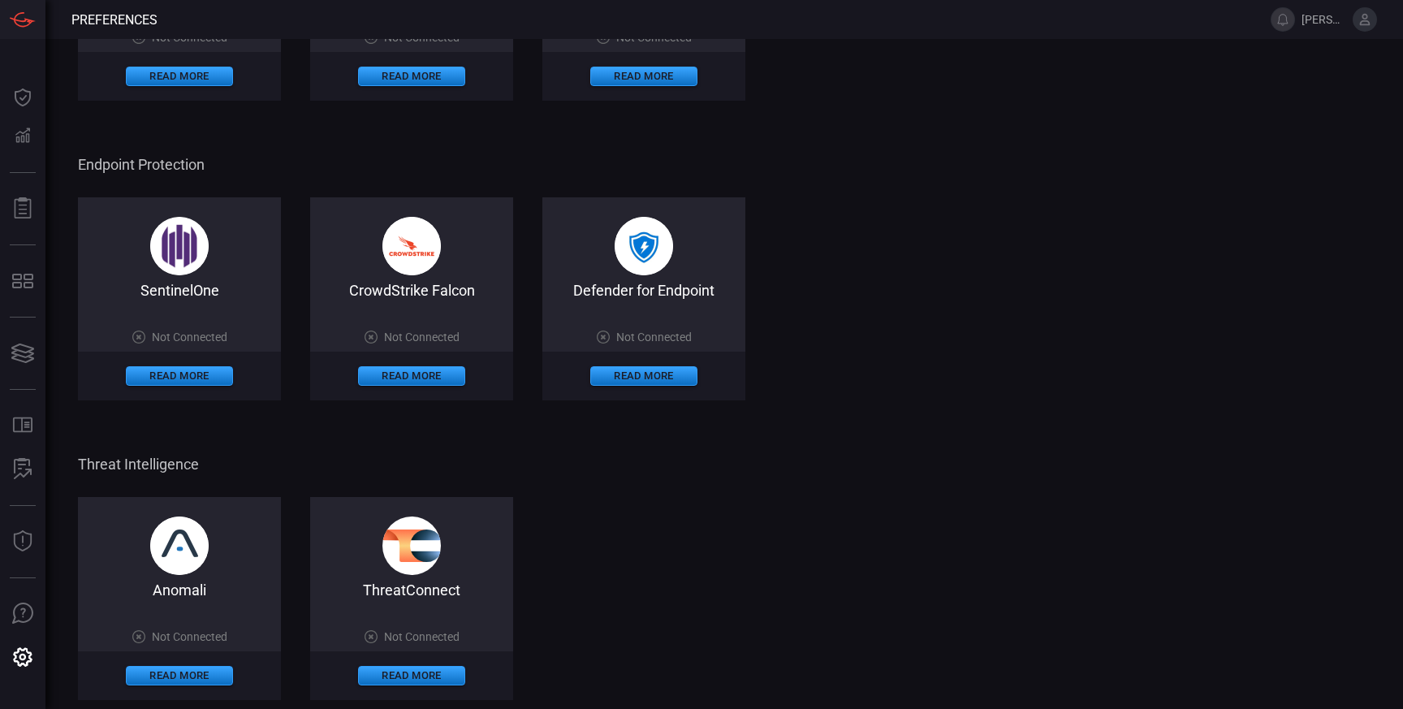
scroll to position [788, 0]
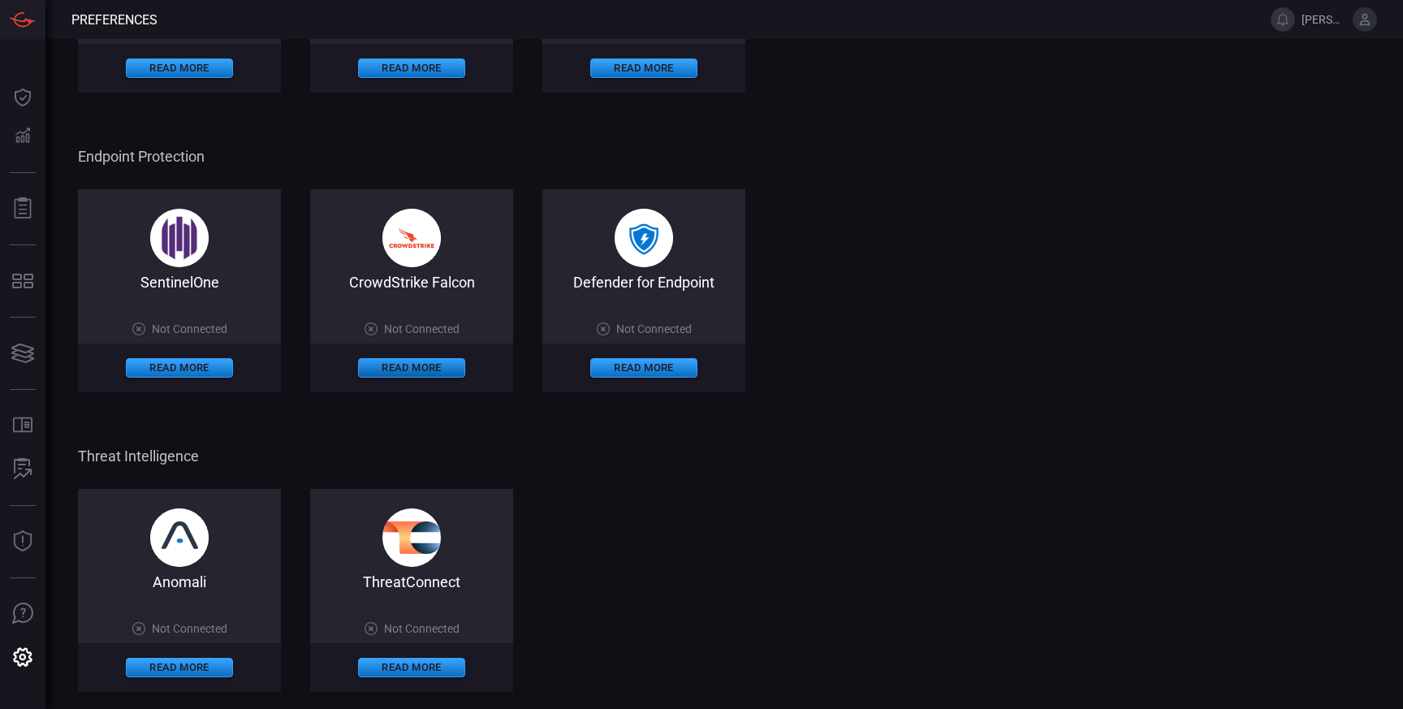
click at [428, 366] on button "Read More" at bounding box center [411, 367] width 107 height 19
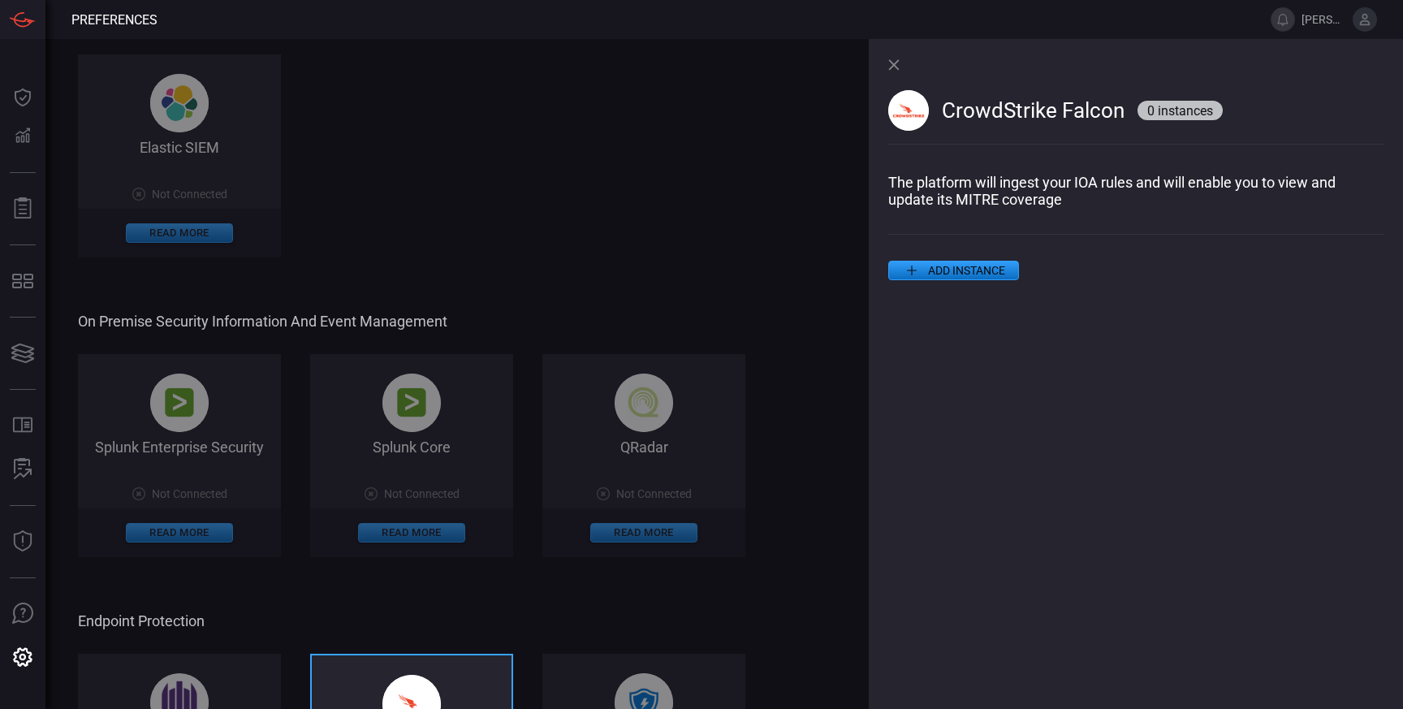
click at [991, 274] on button "ADD INSTANCE" at bounding box center [953, 270] width 131 height 19
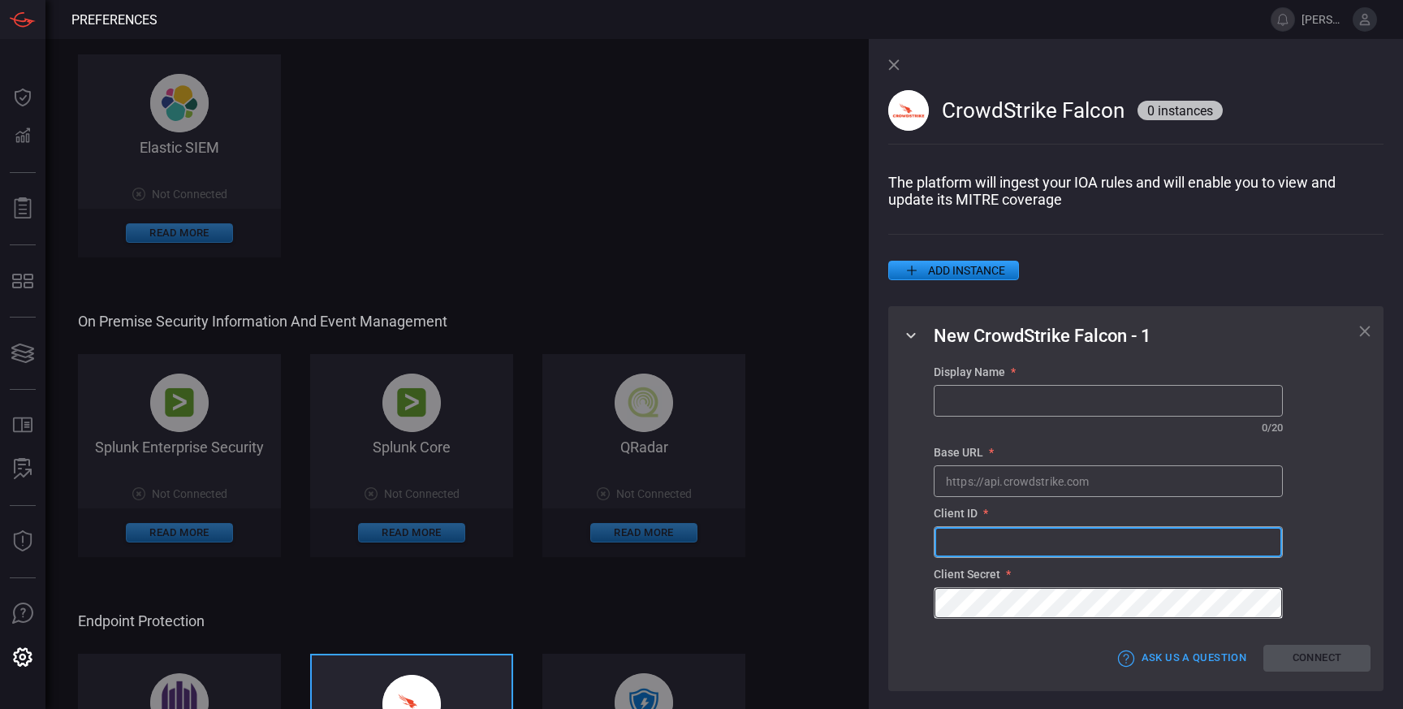
click at [978, 535] on input "text" at bounding box center [1108, 542] width 347 height 30
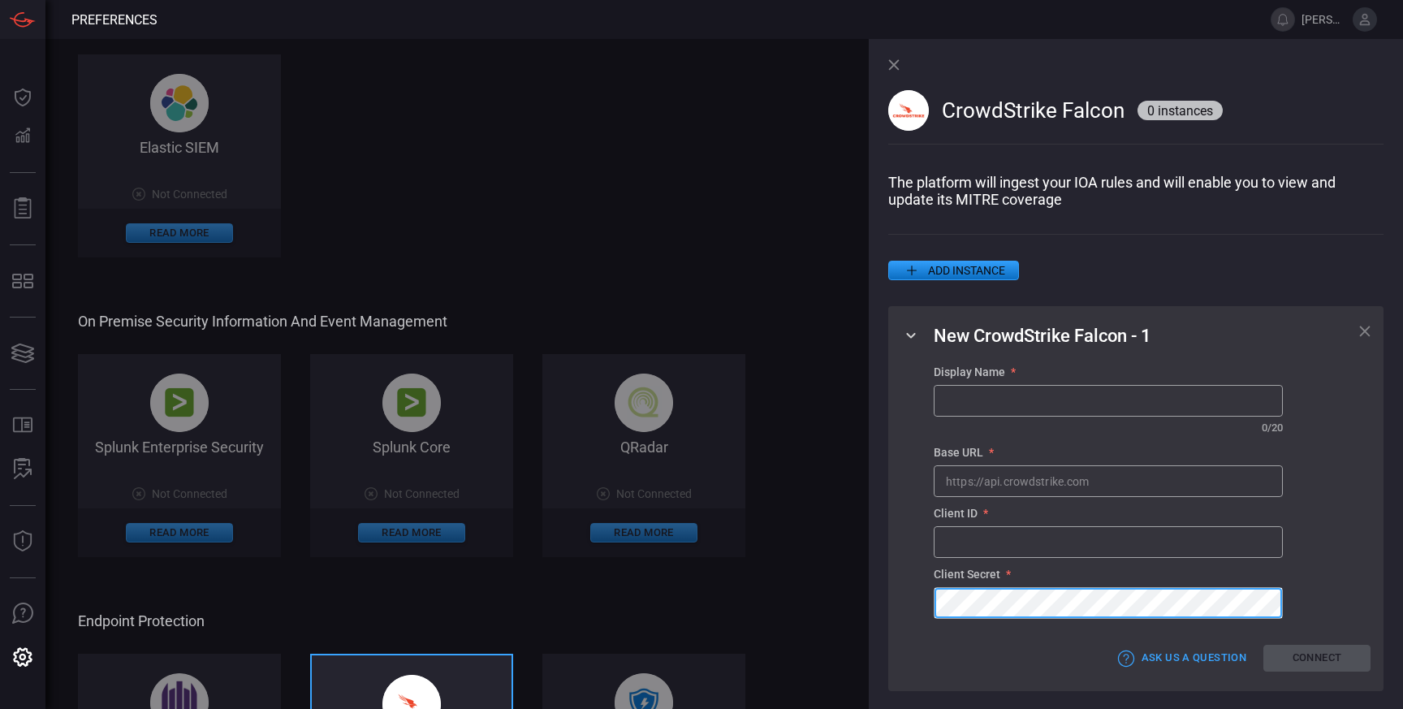
scroll to position [4, 0]
click at [532, 287] on div "Cloud Security Information and Event Management Splunk Enterprise Security on C…" at bounding box center [480, 236] width 805 height 1885
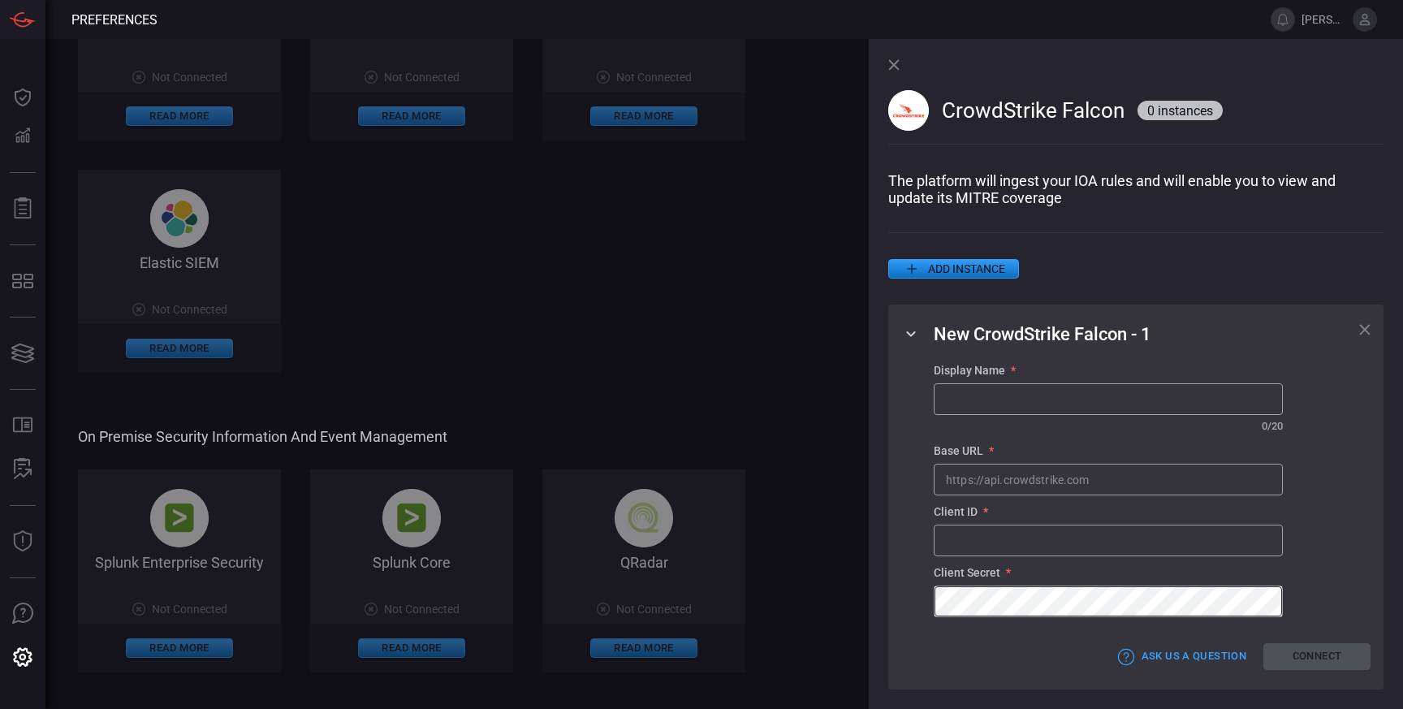
scroll to position [669, 0]
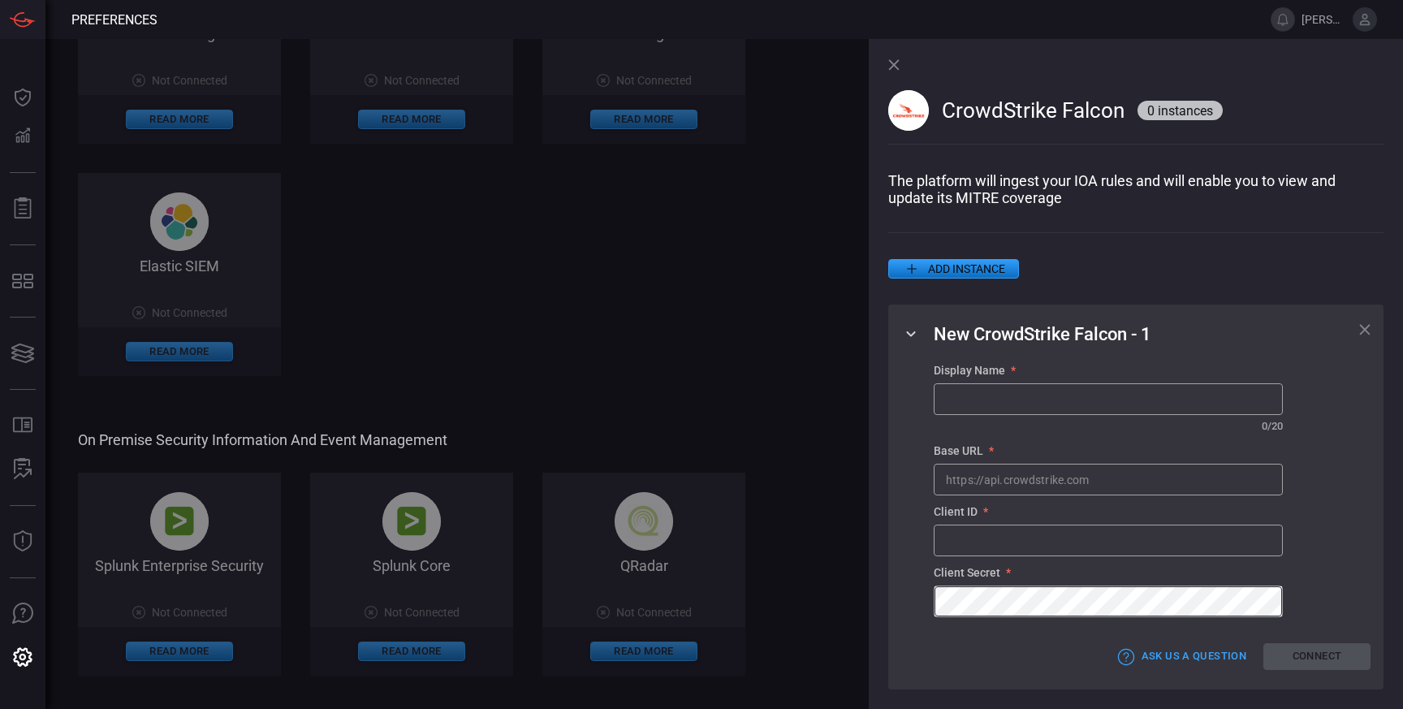
click at [1205, 72] on div "CrowdStrike Falcon 0 instances" at bounding box center [1135, 106] width 495 height 135
click at [909, 330] on icon at bounding box center [910, 333] width 19 height 19
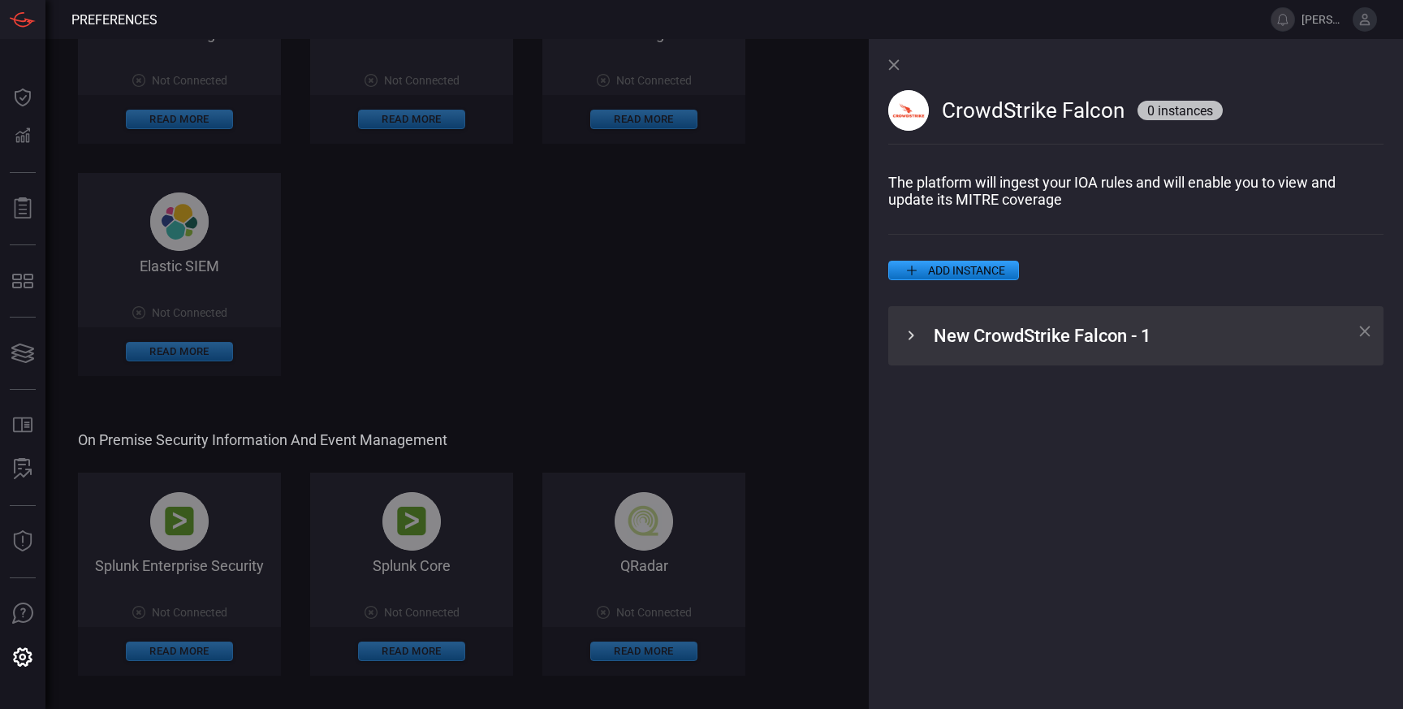
click at [908, 333] on icon at bounding box center [910, 335] width 19 height 19
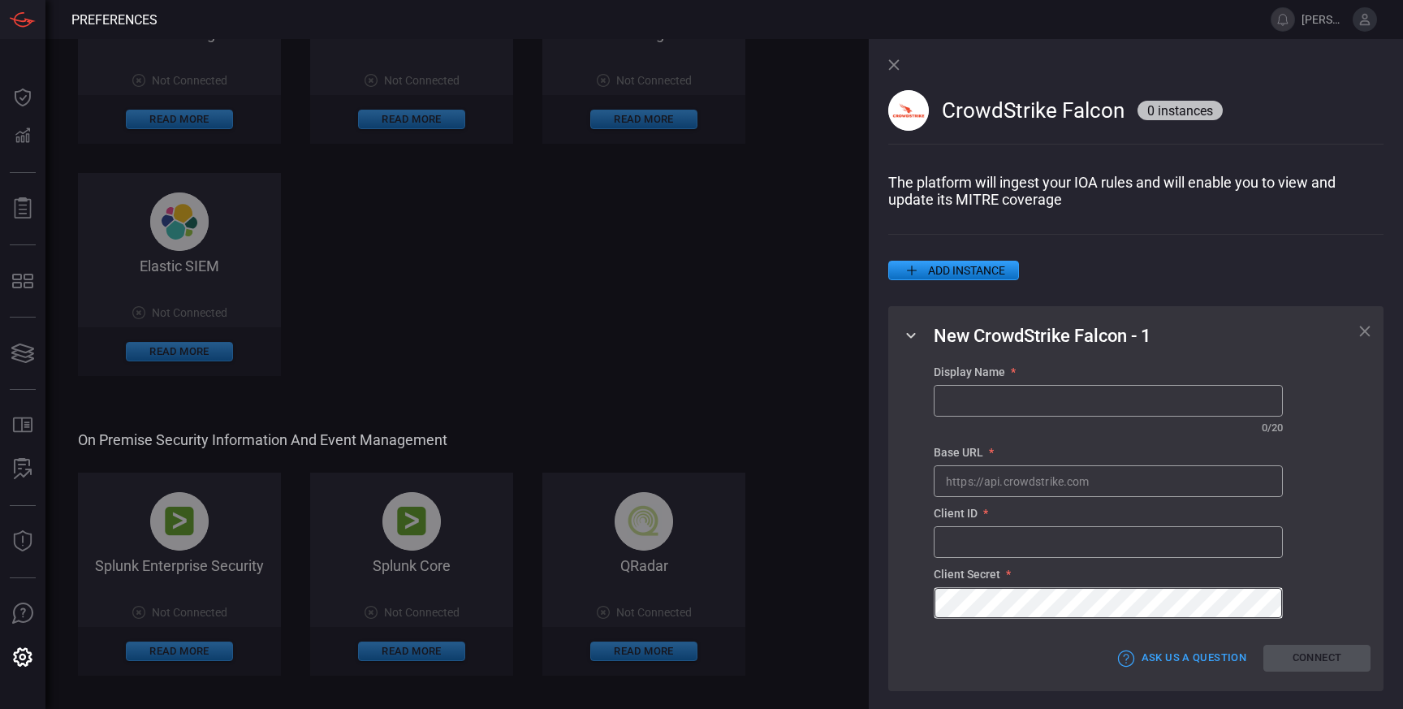
click at [895, 65] on icon at bounding box center [893, 64] width 11 height 11
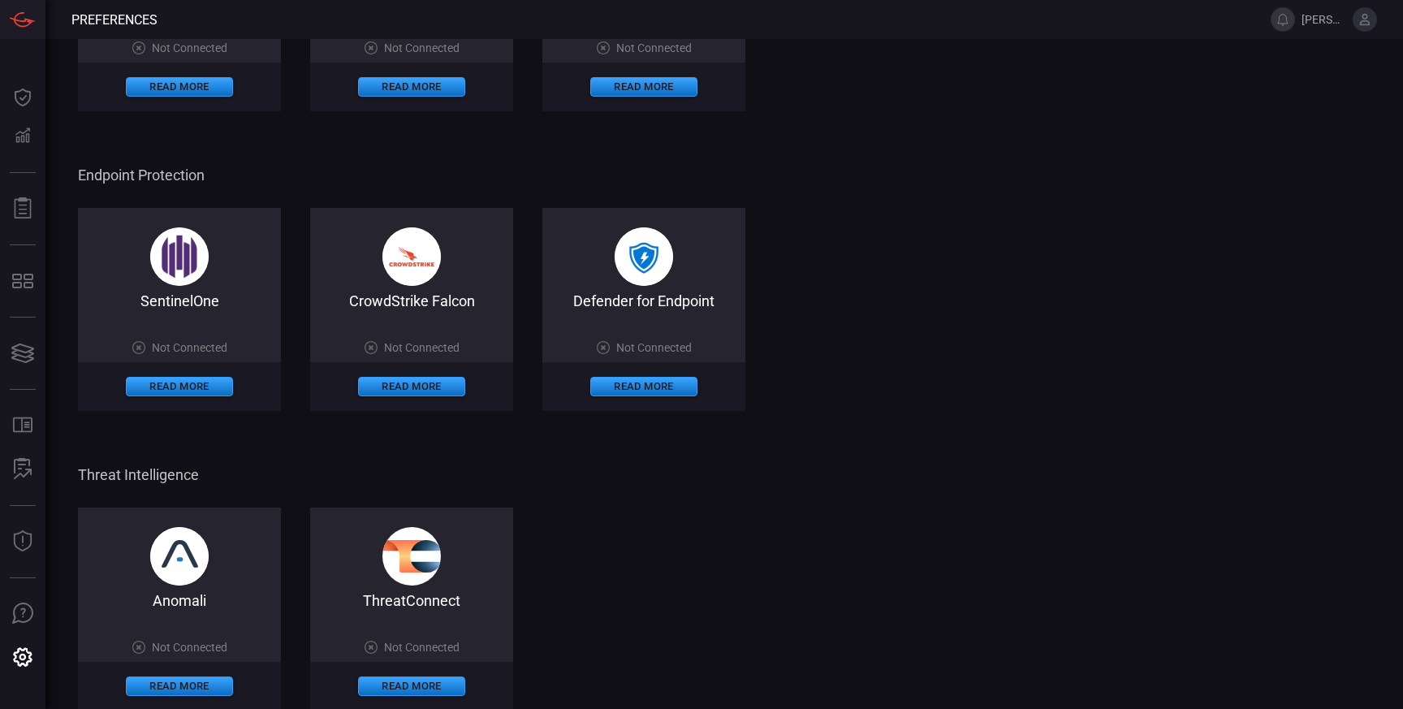
scroll to position [793, 0]
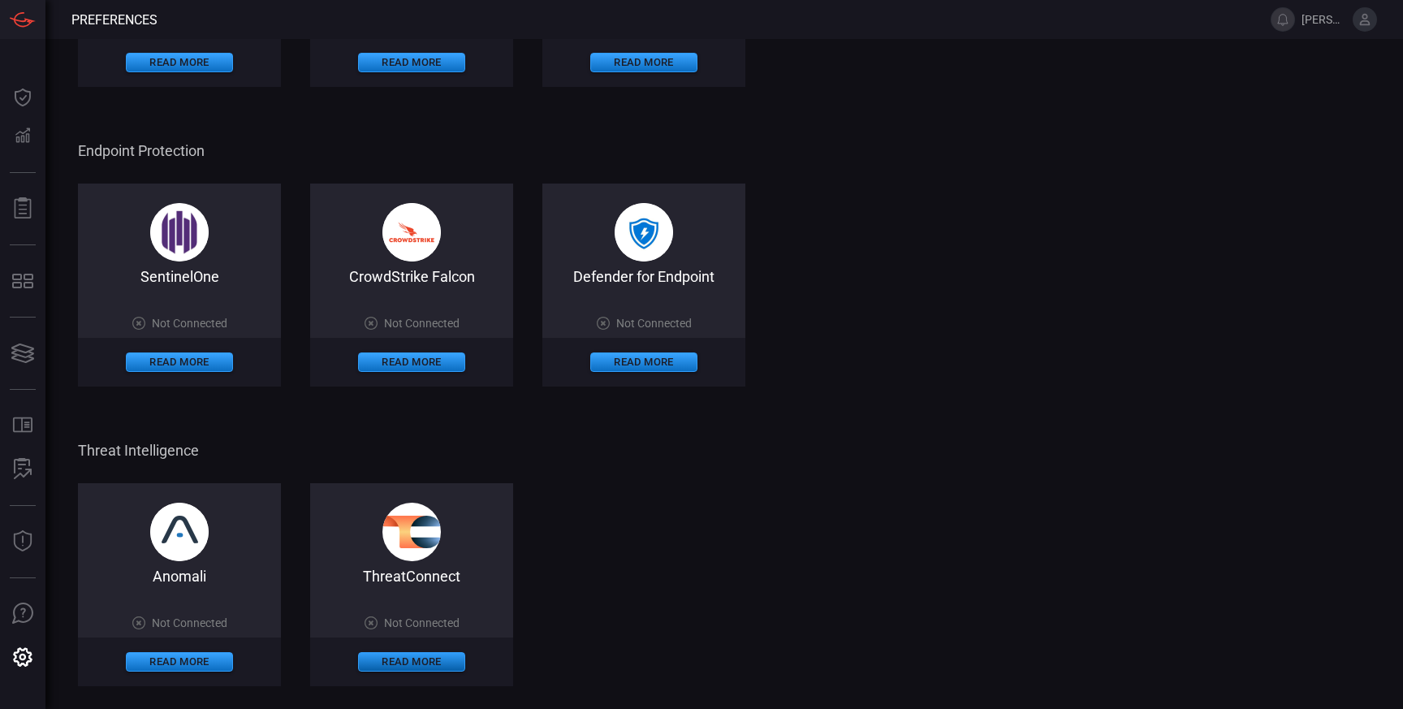
click at [412, 664] on button "Read More" at bounding box center [411, 661] width 107 height 19
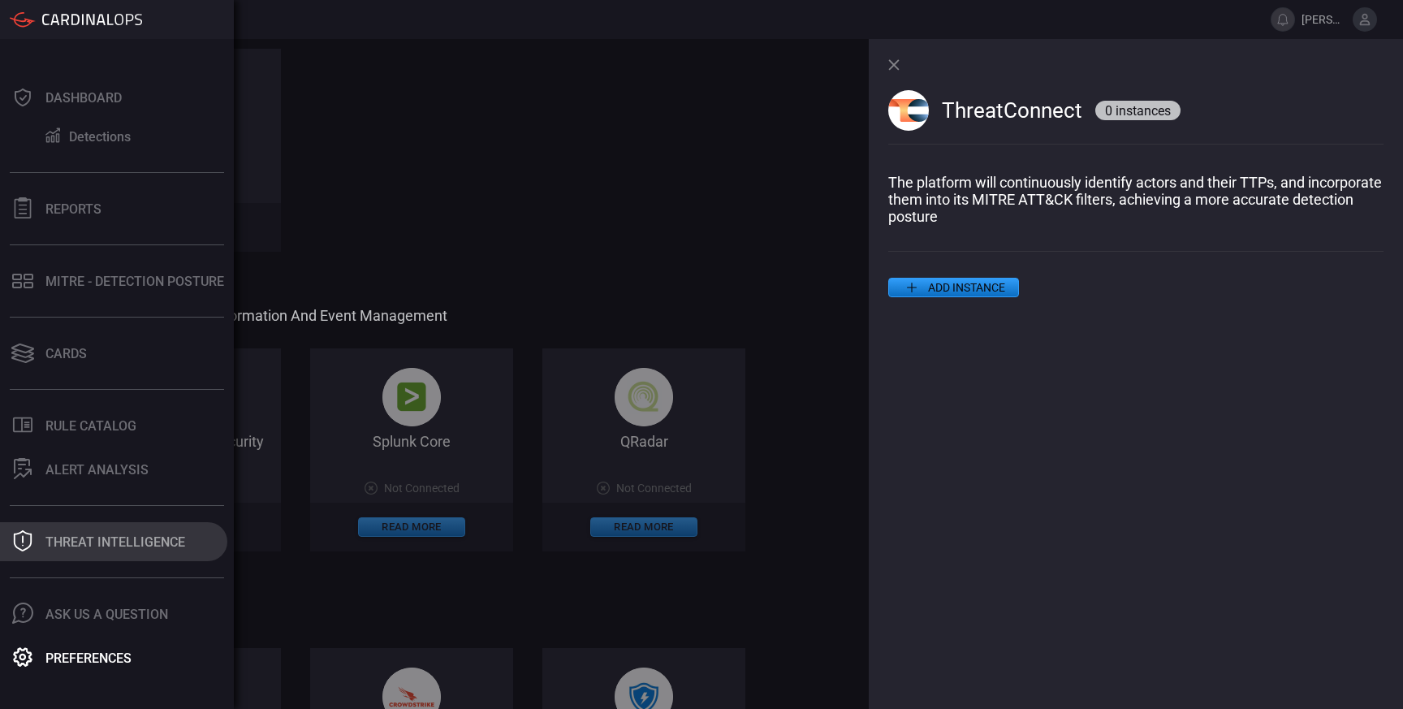
click at [76, 534] on div "Threat Intelligence" at bounding box center [115, 541] width 140 height 15
